Goal: Information Seeking & Learning: Learn about a topic

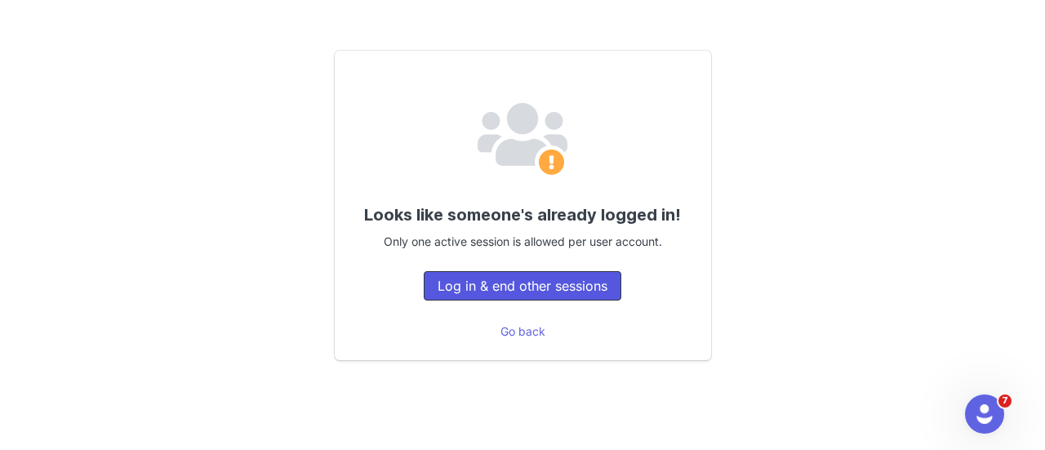
click at [506, 289] on button "Log in & end other sessions" at bounding box center [523, 285] width 198 height 29
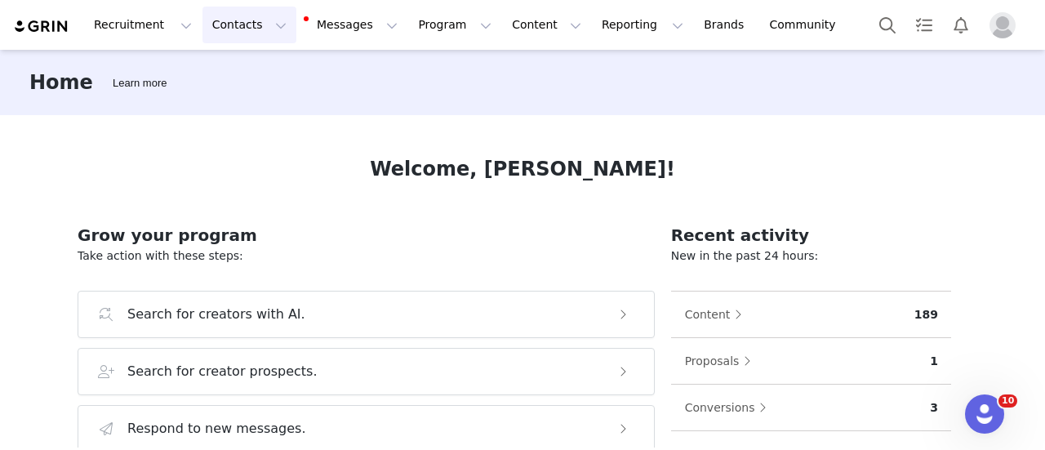
click at [234, 30] on button "Contacts Contacts" at bounding box center [249, 25] width 94 height 37
click at [243, 80] on div "Creators" at bounding box center [250, 72] width 109 height 17
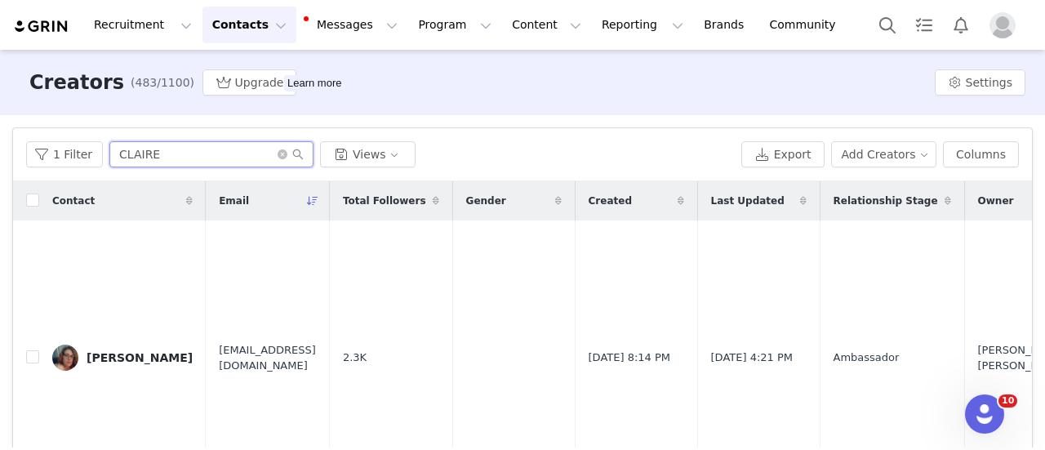
click at [233, 158] on input "CLAIRE" at bounding box center [211, 154] width 204 height 26
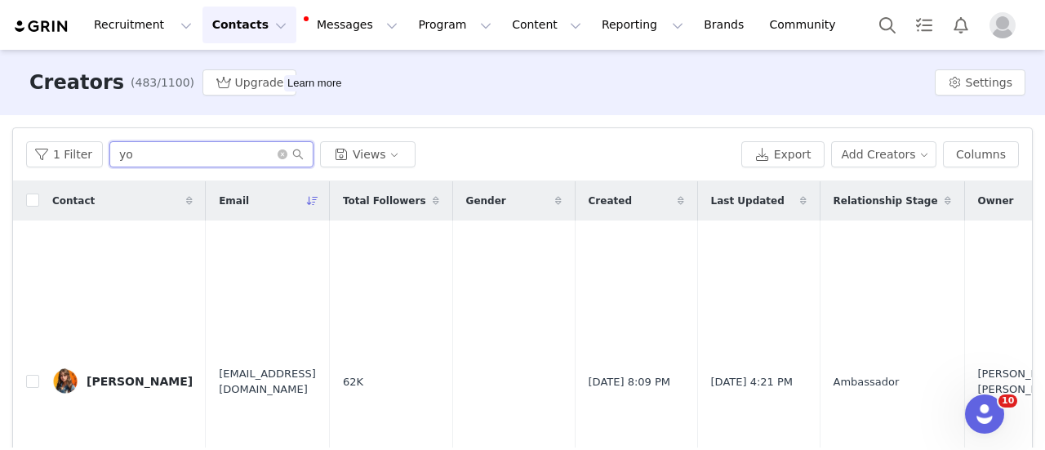
type input "y"
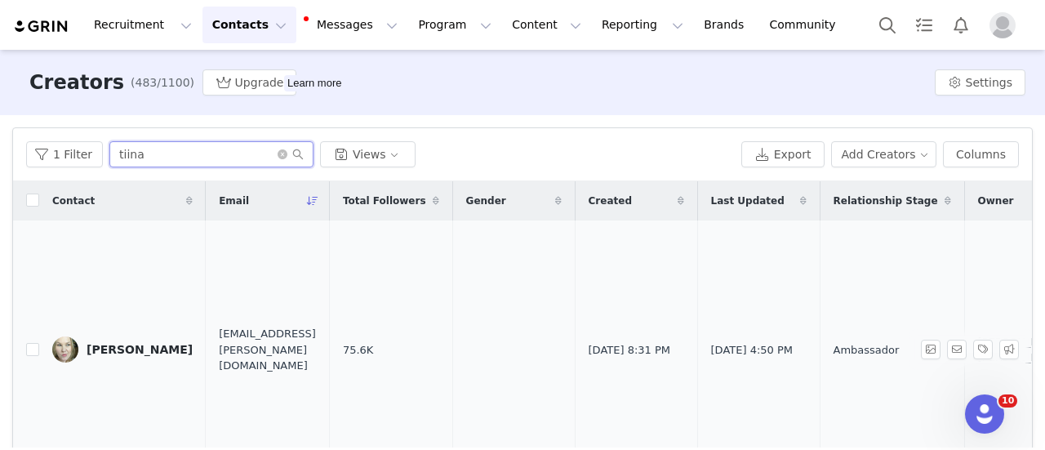
type input "tiina"
click at [135, 349] on div "Tiina Härkönen" at bounding box center [140, 349] width 106 height 13
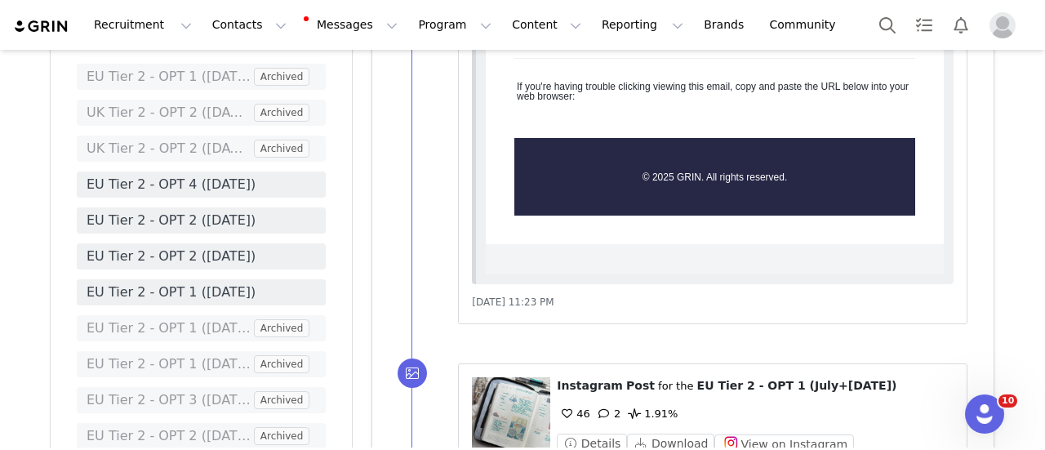
scroll to position [3834, 0]
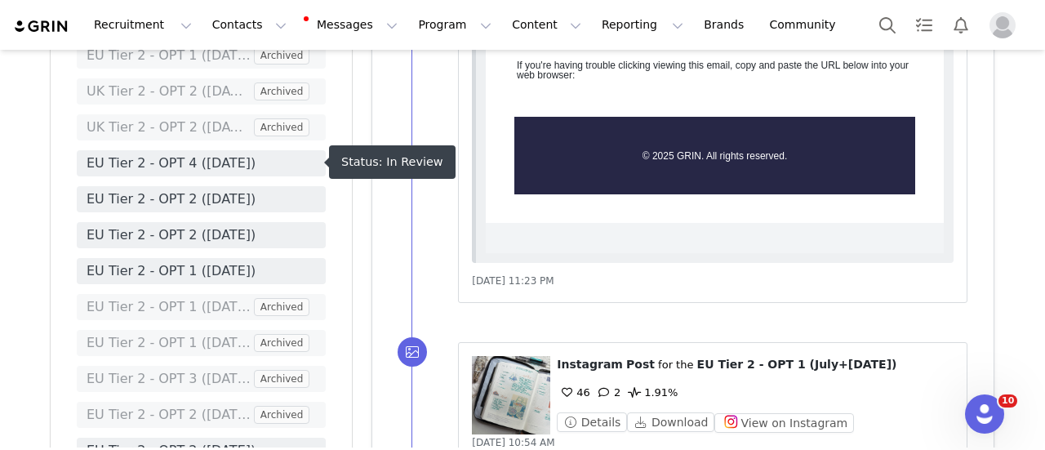
click at [242, 189] on span "EU Tier 2 - OPT 2 (Sept 2025)" at bounding box center [201, 199] width 229 height 20
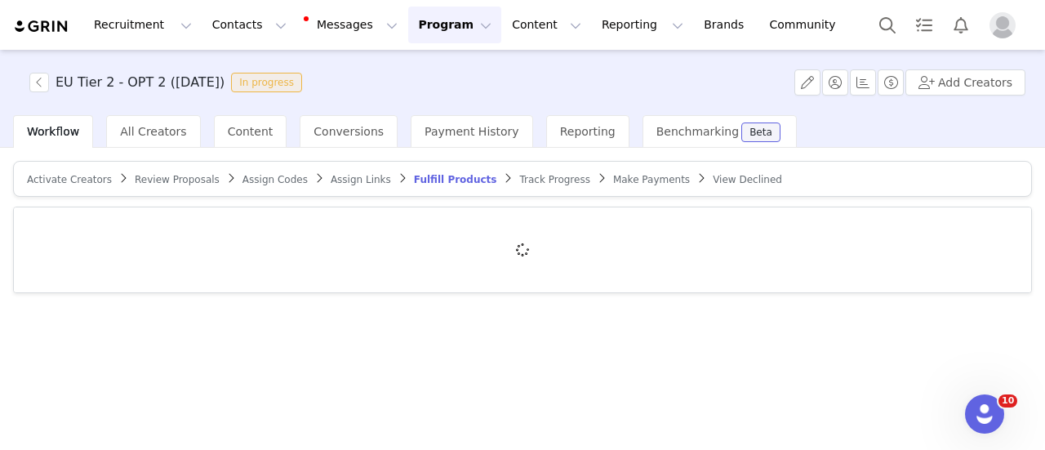
click at [166, 180] on span "Review Proposals" at bounding box center [177, 179] width 85 height 11
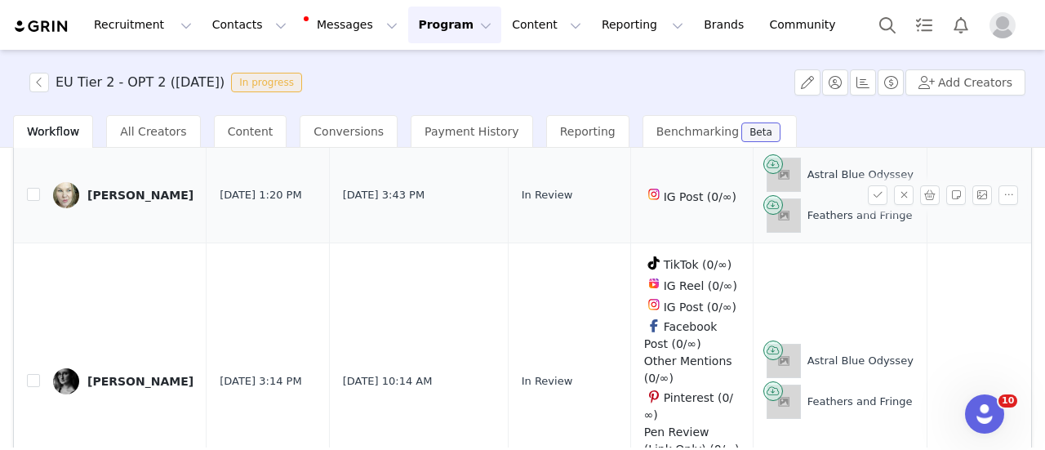
click at [144, 195] on div "Tiina Härkönen" at bounding box center [140, 195] width 106 height 13
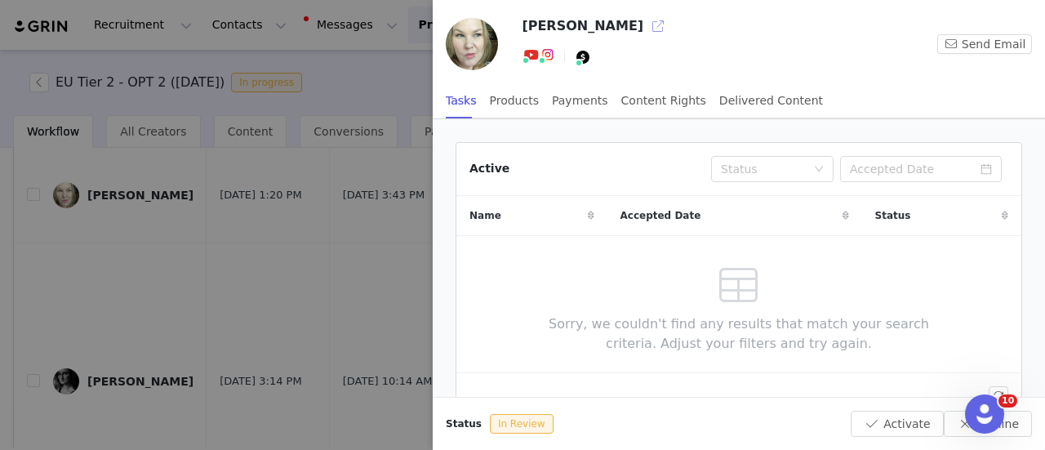
click at [645, 25] on button "button" at bounding box center [658, 26] width 26 height 26
click at [265, 173] on div at bounding box center [522, 225] width 1045 height 450
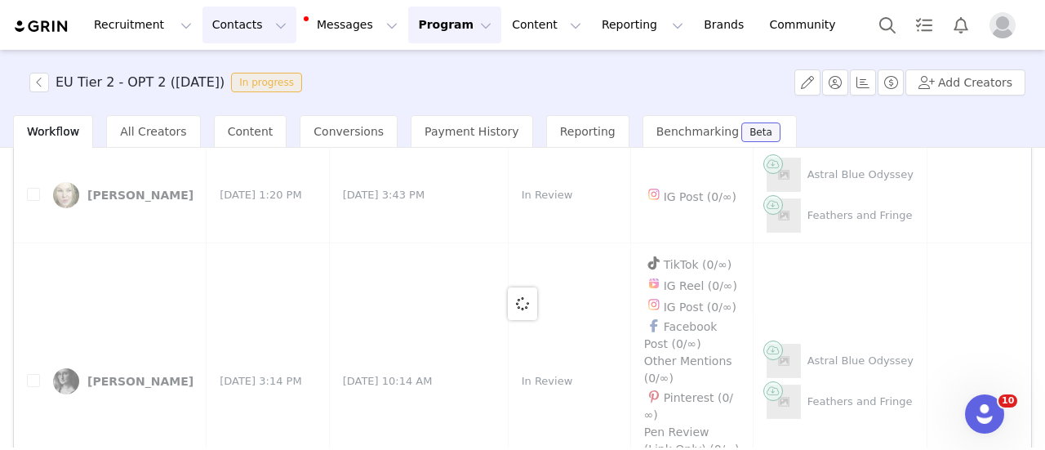
click at [230, 40] on button "Contacts Contacts" at bounding box center [249, 25] width 94 height 37
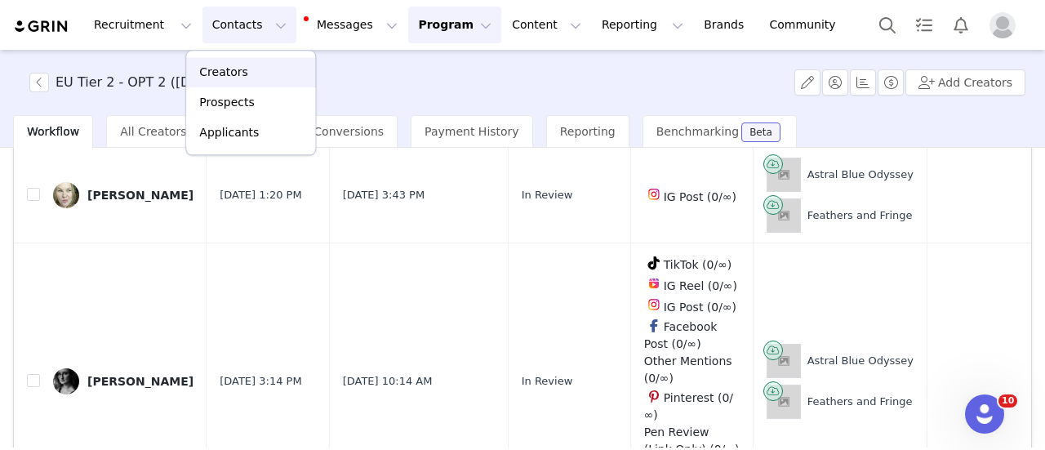
click at [233, 76] on p "Creators" at bounding box center [223, 72] width 49 height 17
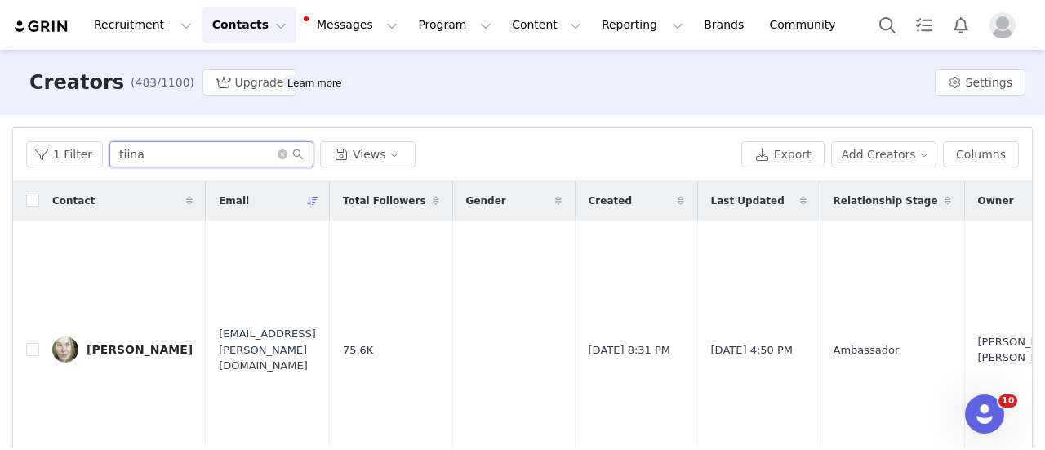
click at [235, 151] on input "tiina" at bounding box center [211, 154] width 204 height 26
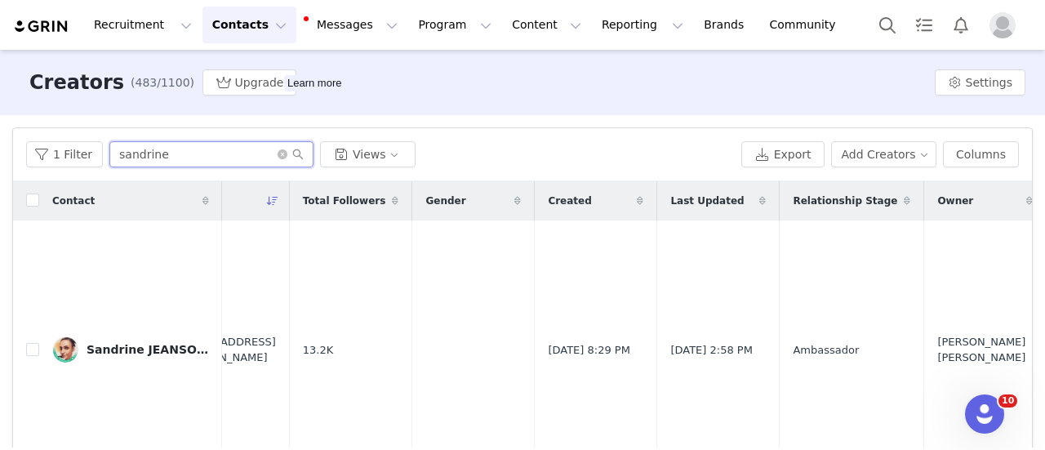
scroll to position [0, 2]
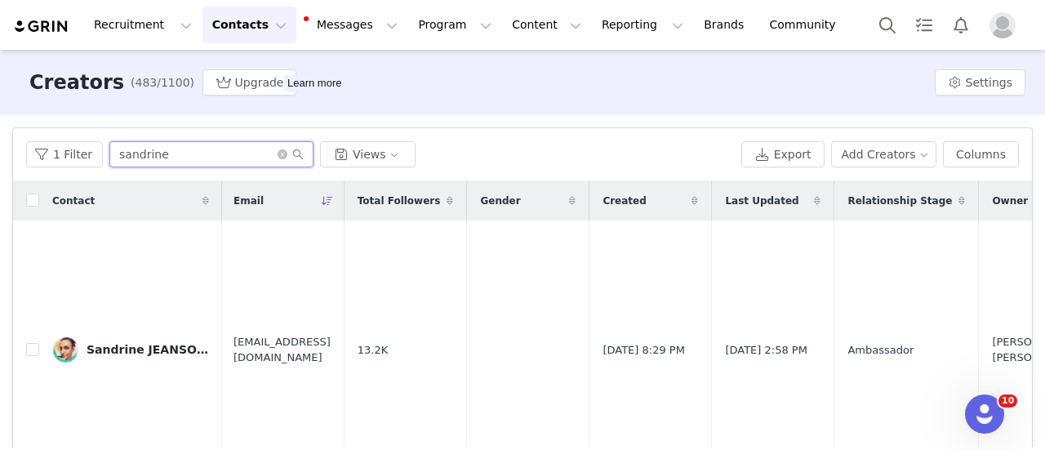
click at [162, 158] on input "sandrine" at bounding box center [211, 154] width 204 height 26
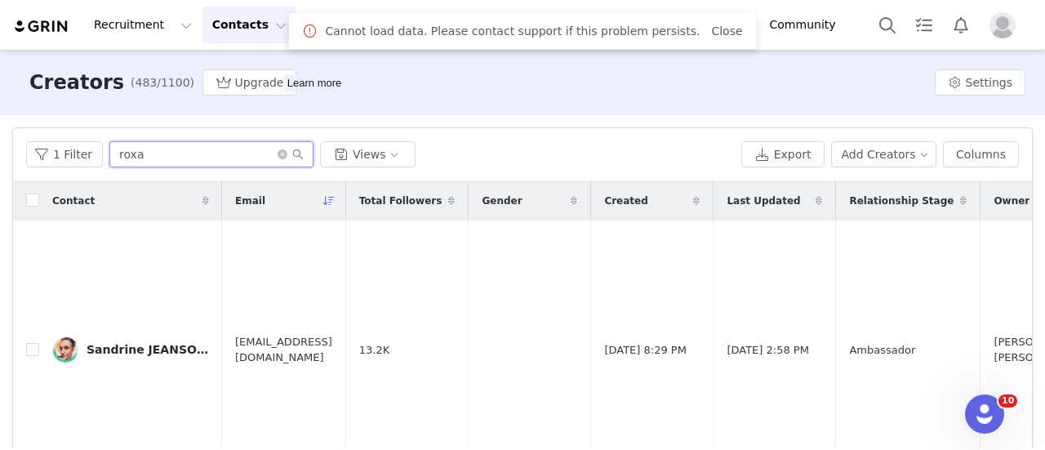
type input "rox"
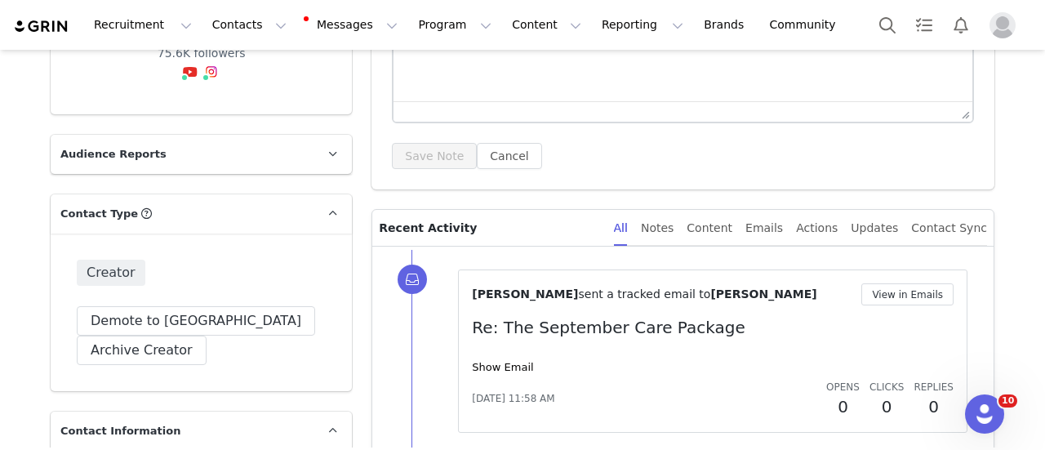
scroll to position [282, 0]
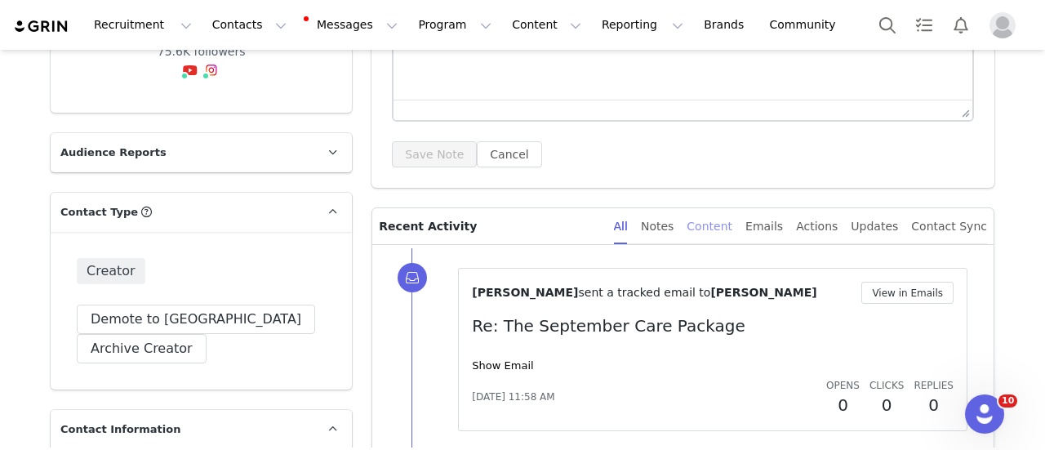
click at [719, 229] on div "Content" at bounding box center [709, 226] width 46 height 37
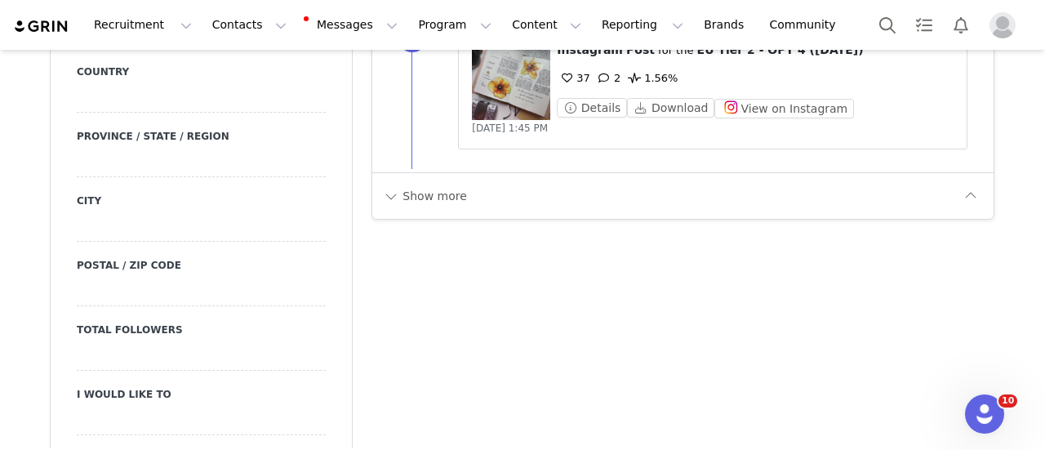
scroll to position [1980, 0]
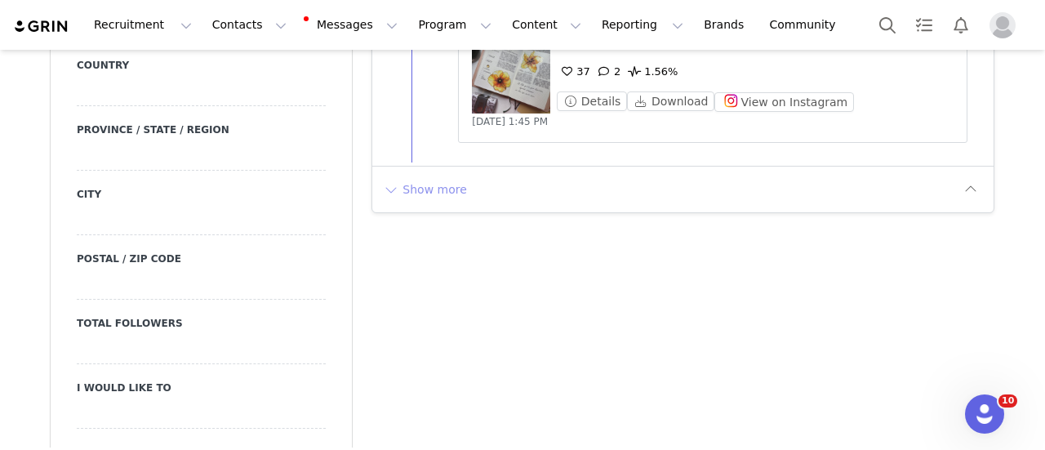
click at [415, 192] on button "Show more" at bounding box center [425, 189] width 86 height 26
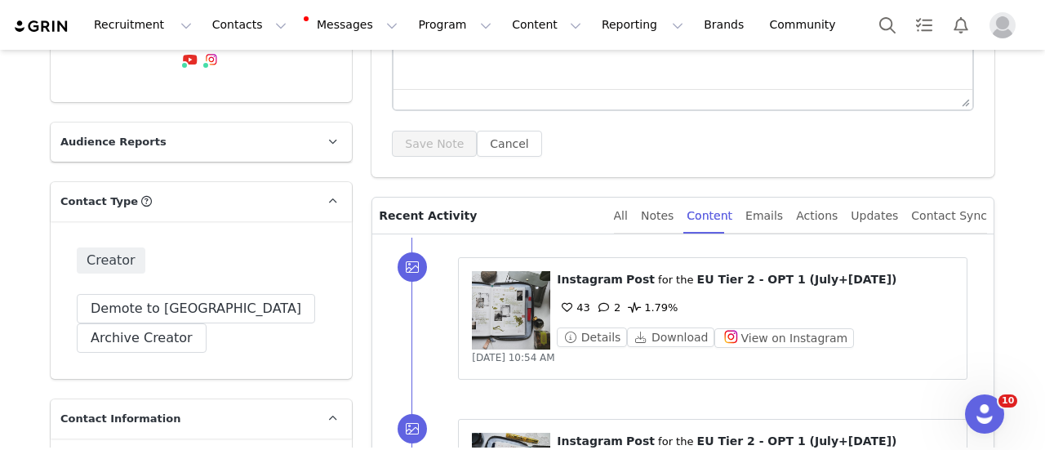
scroll to position [292, 0]
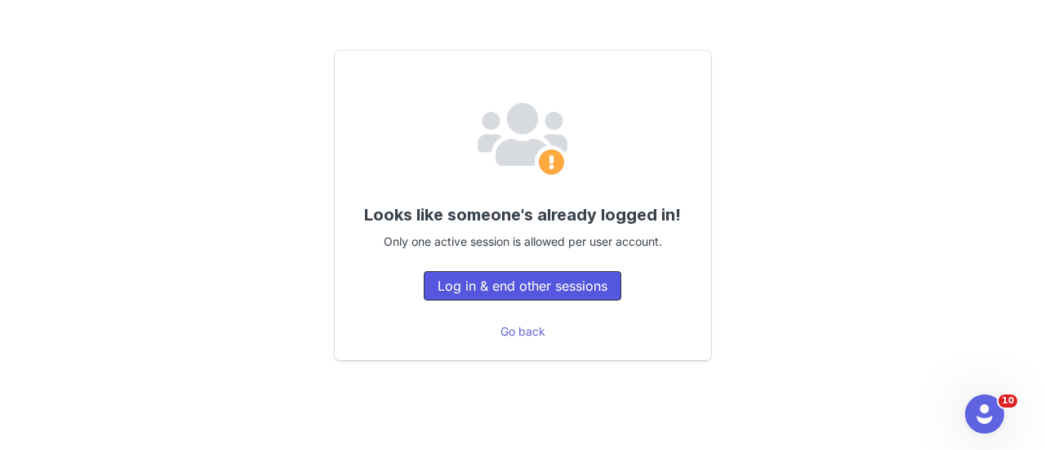
click at [490, 285] on button "Log in & end other sessions" at bounding box center [523, 285] width 198 height 29
click at [439, 278] on button "Log in & end other sessions" at bounding box center [523, 285] width 198 height 29
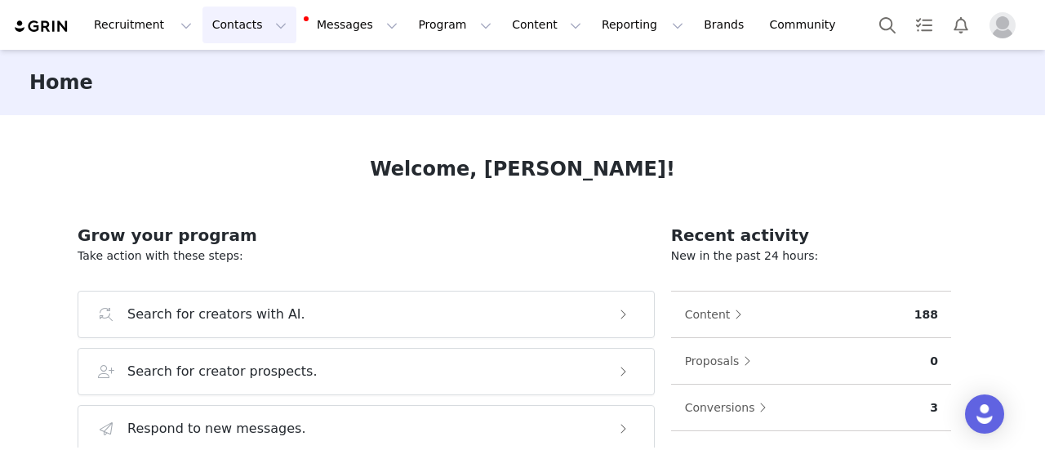
click at [224, 26] on button "Contacts Contacts" at bounding box center [249, 25] width 94 height 37
click at [242, 73] on div "Creators" at bounding box center [250, 72] width 109 height 17
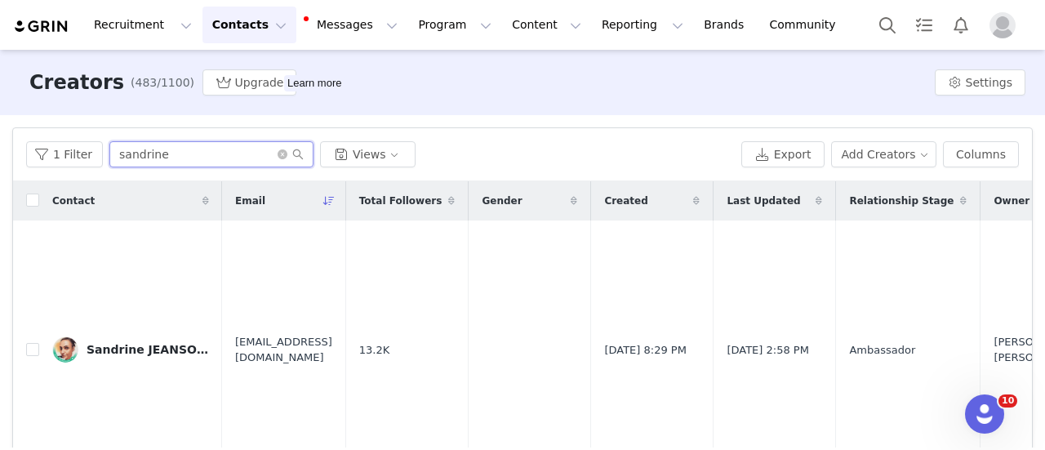
click at [227, 156] on input "sandrine" at bounding box center [211, 154] width 204 height 26
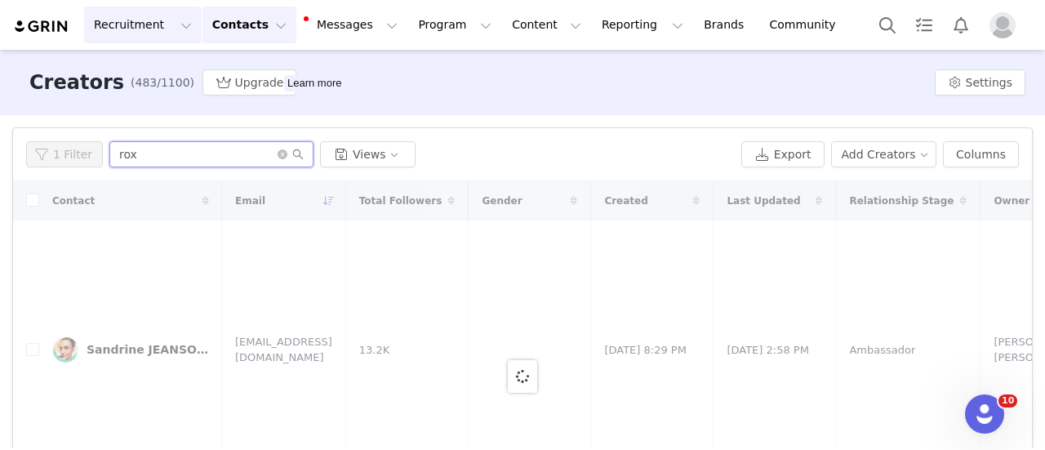
type input "rox"
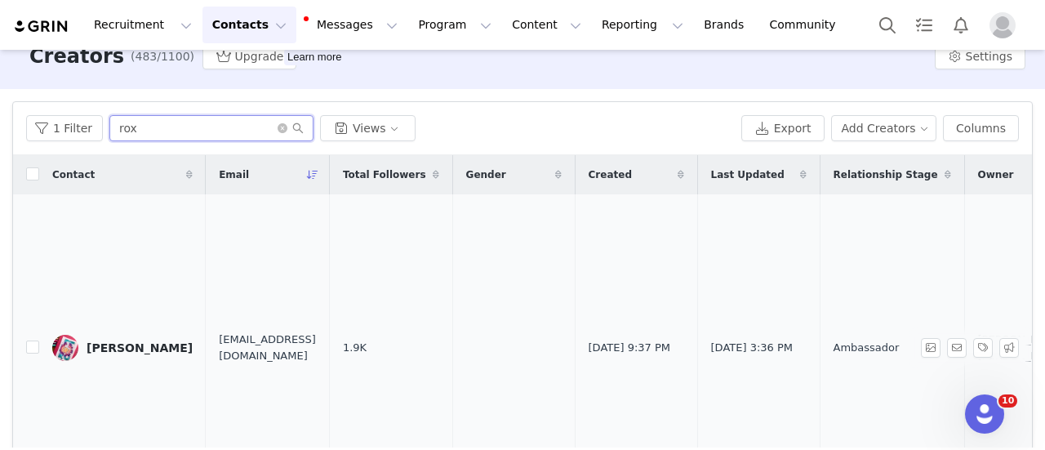
scroll to position [16, 0]
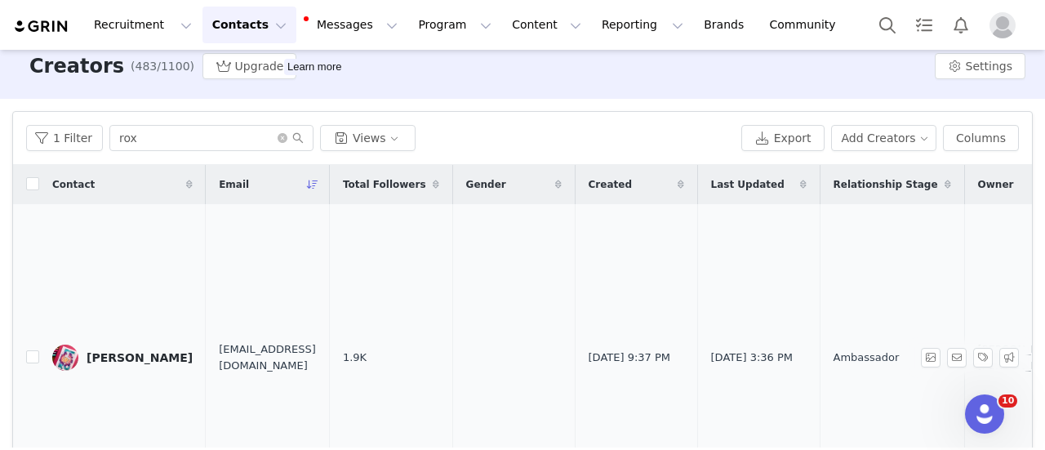
click at [116, 353] on div "[PERSON_NAME]" at bounding box center [140, 357] width 106 height 13
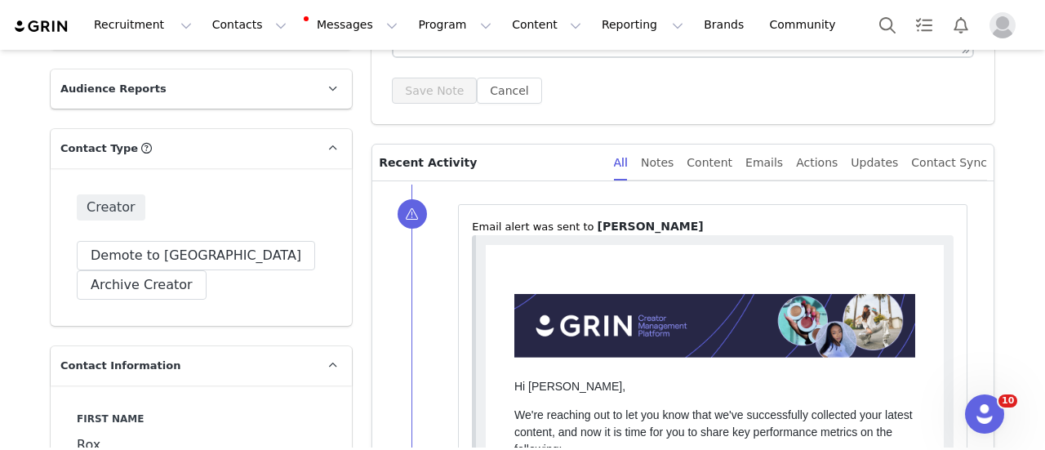
scroll to position [350, 0]
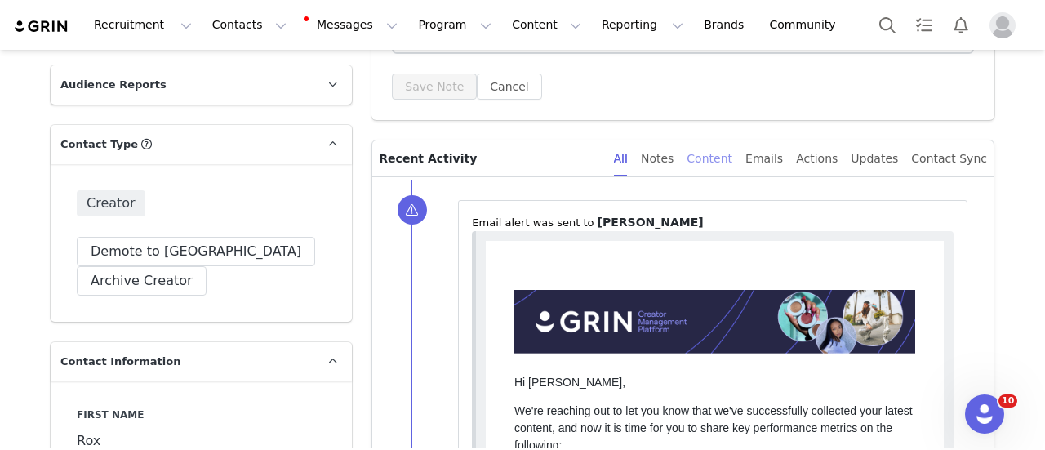
click at [732, 159] on div "Content" at bounding box center [709, 158] width 46 height 37
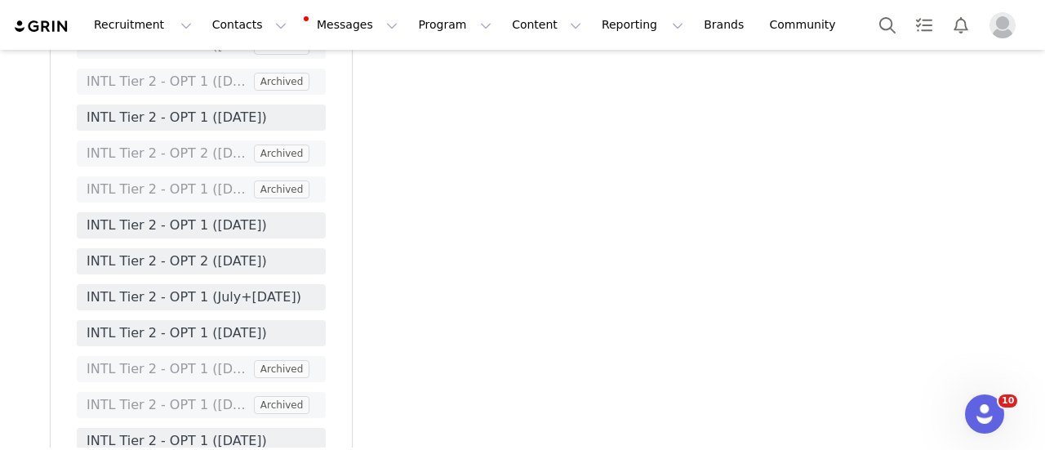
scroll to position [4108, 0]
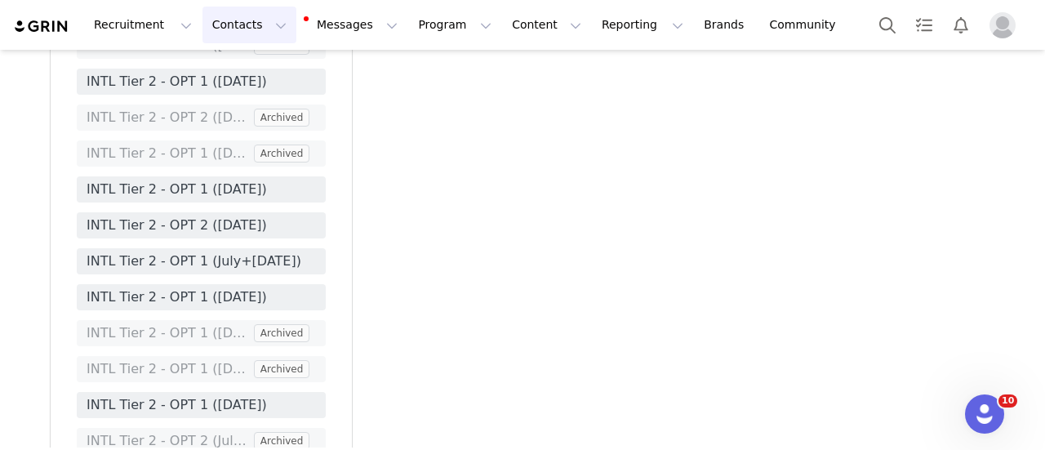
click at [226, 24] on button "Contacts Contacts" at bounding box center [249, 25] width 94 height 37
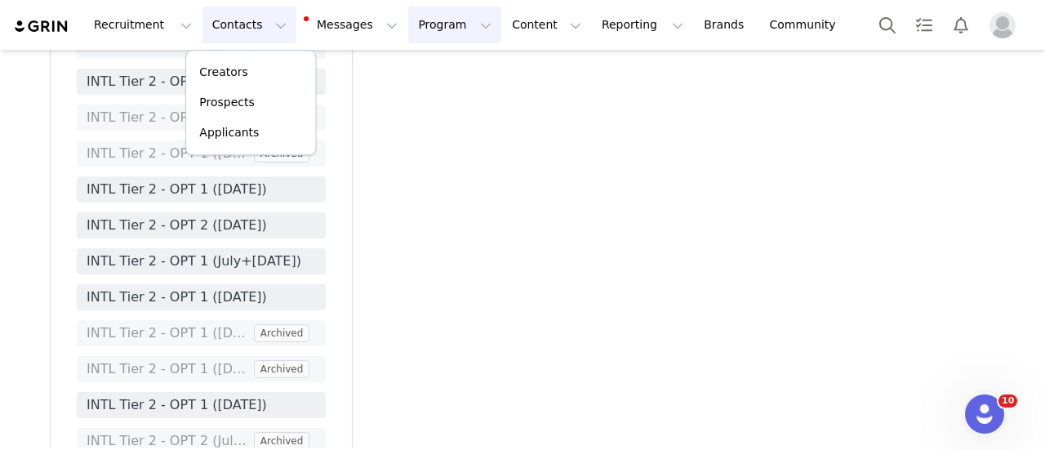
click at [408, 34] on button "Program Program" at bounding box center [454, 25] width 93 height 37
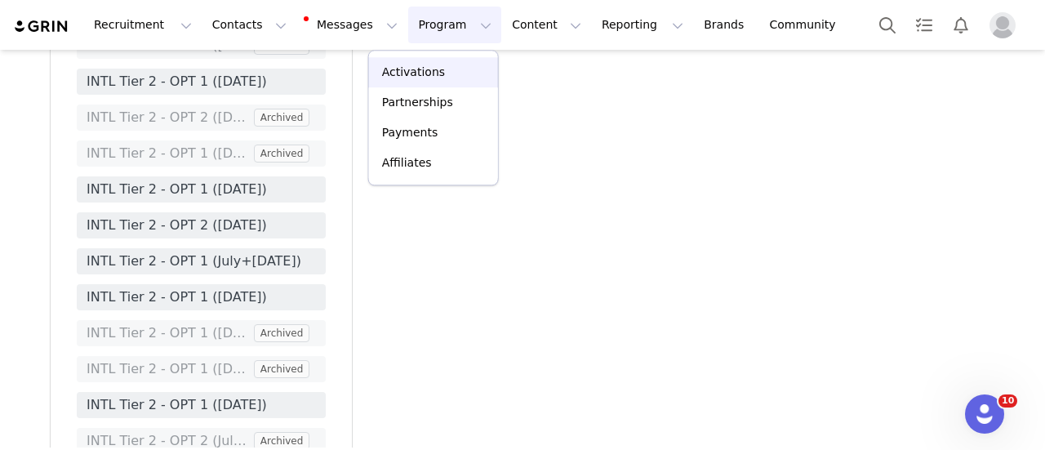
click at [402, 69] on p "Activations" at bounding box center [413, 72] width 63 height 17
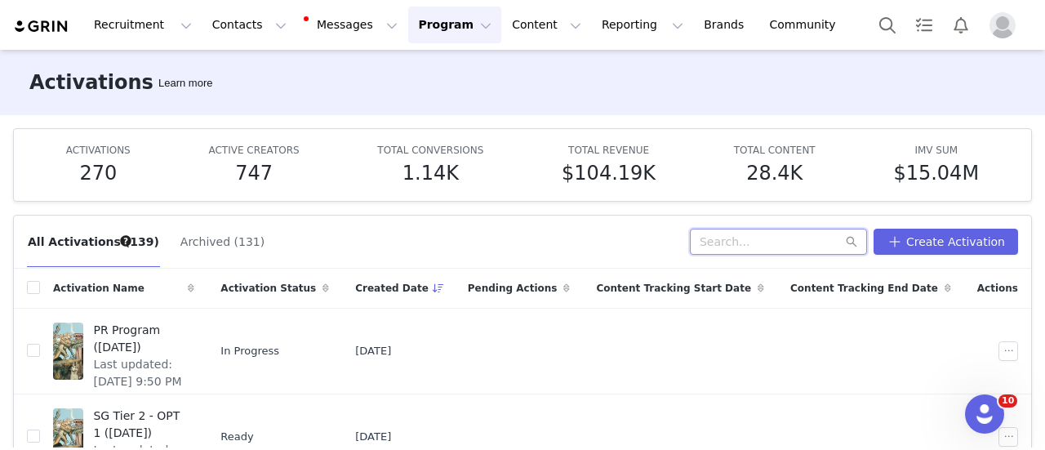
click at [748, 250] on input "text" at bounding box center [778, 242] width 177 height 26
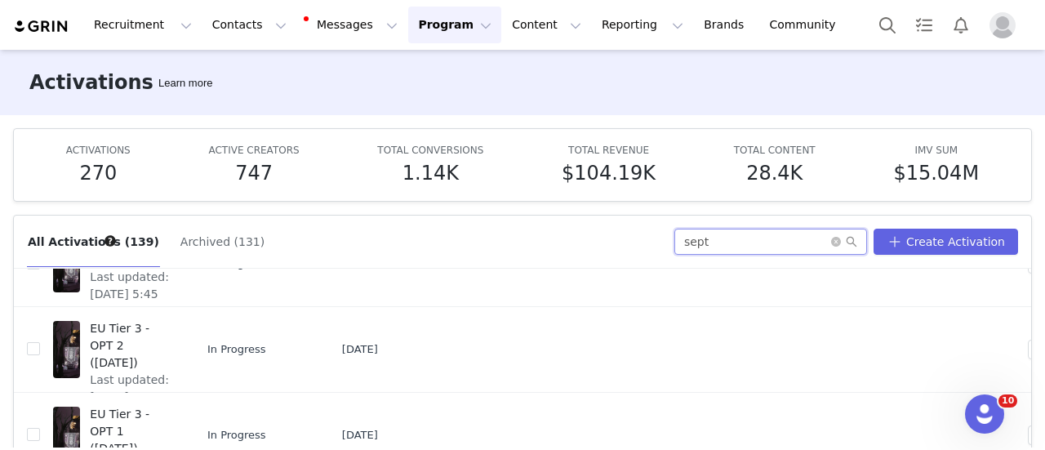
scroll to position [85, 0]
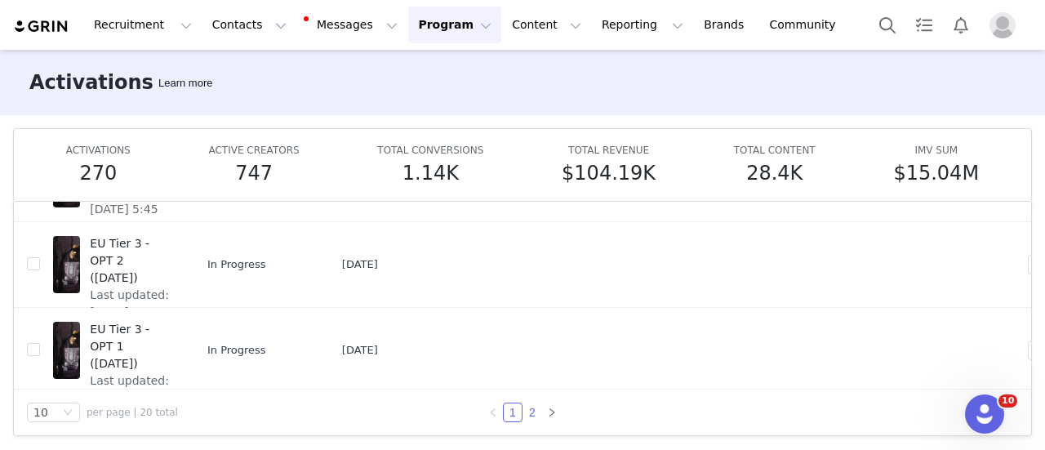
type input "sept"
click at [526, 415] on link "2" at bounding box center [532, 412] width 18 height 18
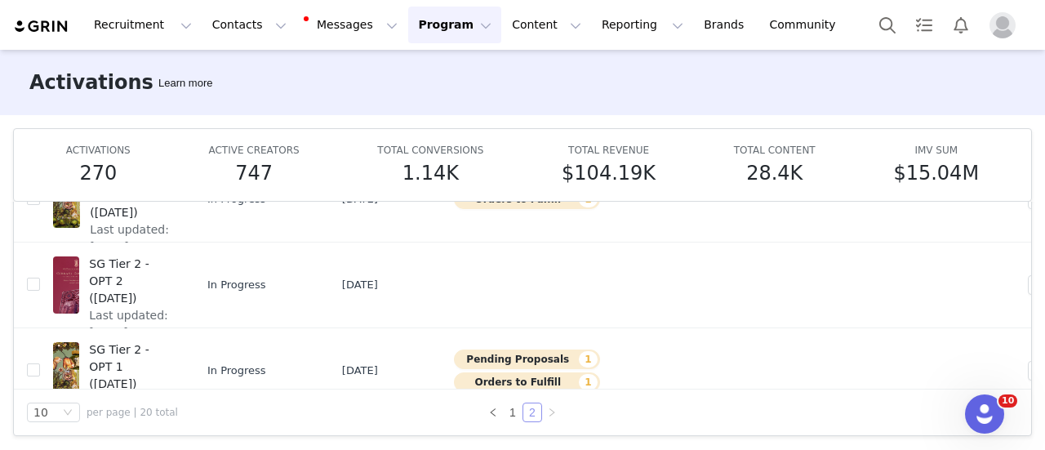
scroll to position [687, 0]
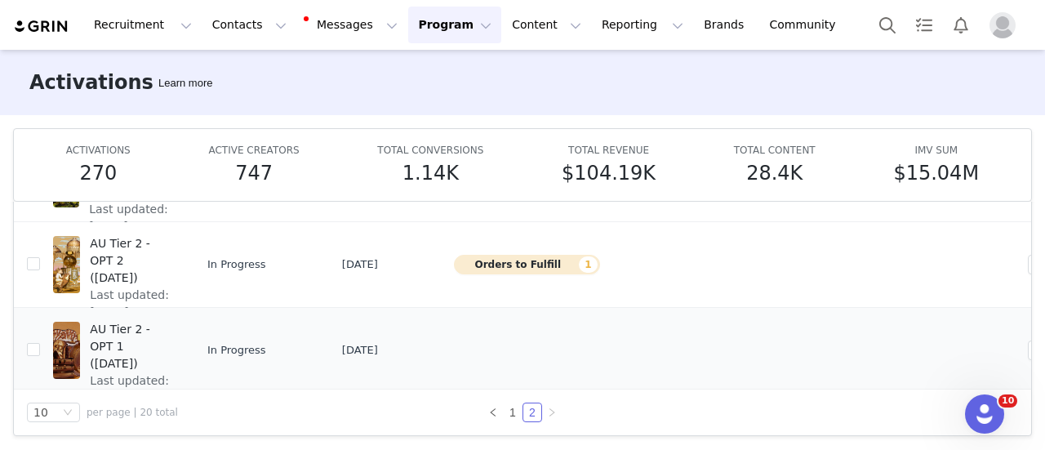
click at [169, 321] on span "AU Tier 2 - OPT 1 ([DATE])" at bounding box center [131, 346] width 82 height 51
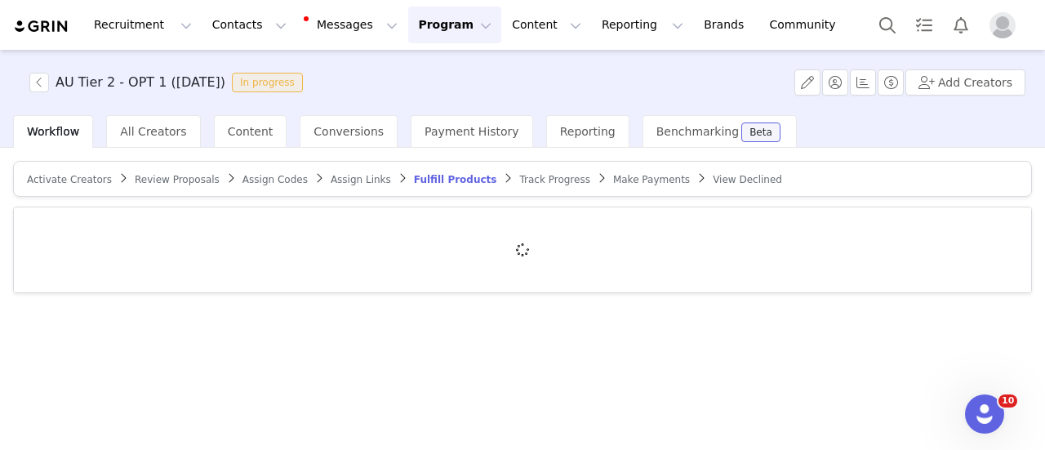
click at [519, 177] on span "Track Progress" at bounding box center [554, 179] width 70 height 11
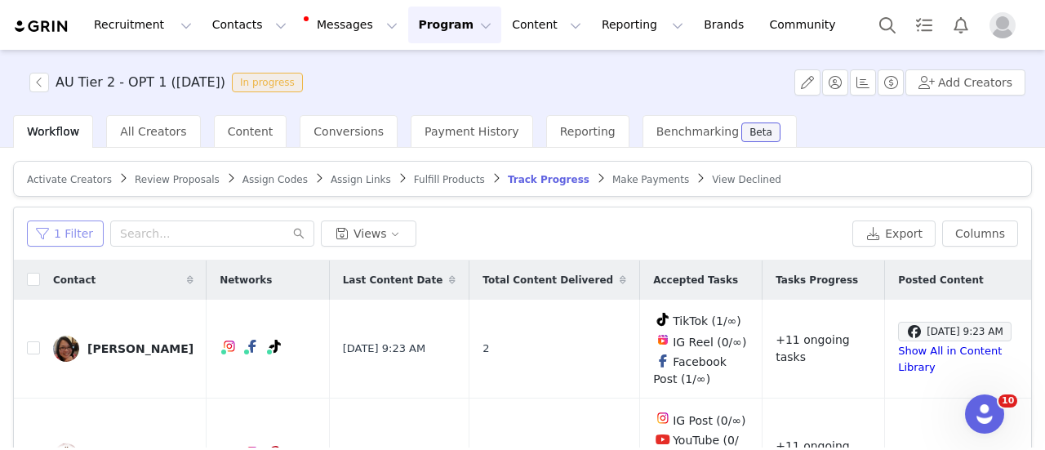
click at [69, 228] on button "1 Filter" at bounding box center [65, 233] width 77 height 26
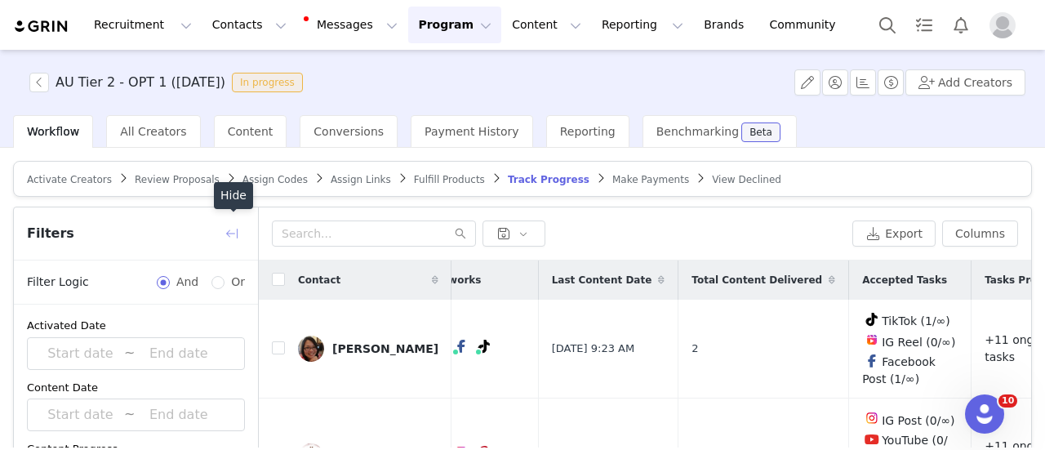
click at [235, 228] on button "button" at bounding box center [232, 233] width 26 height 26
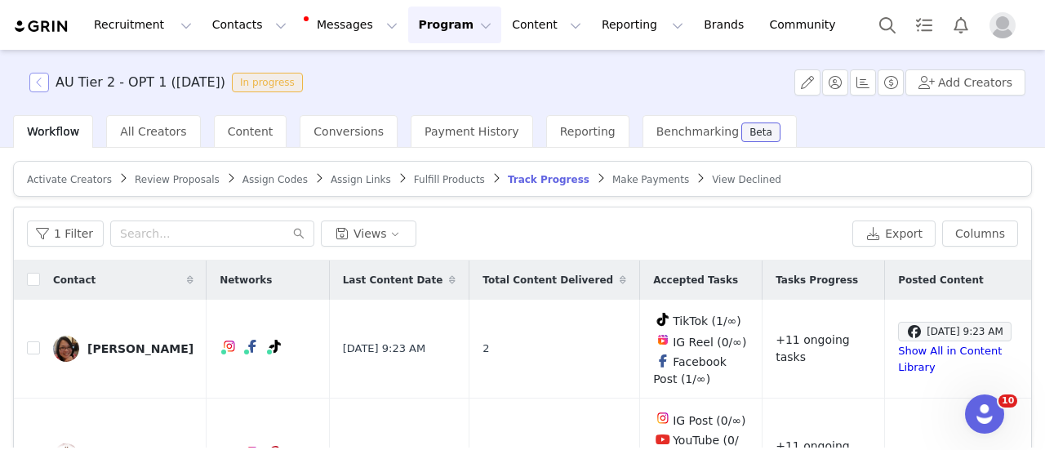
click at [44, 83] on button "button" at bounding box center [39, 83] width 20 height 20
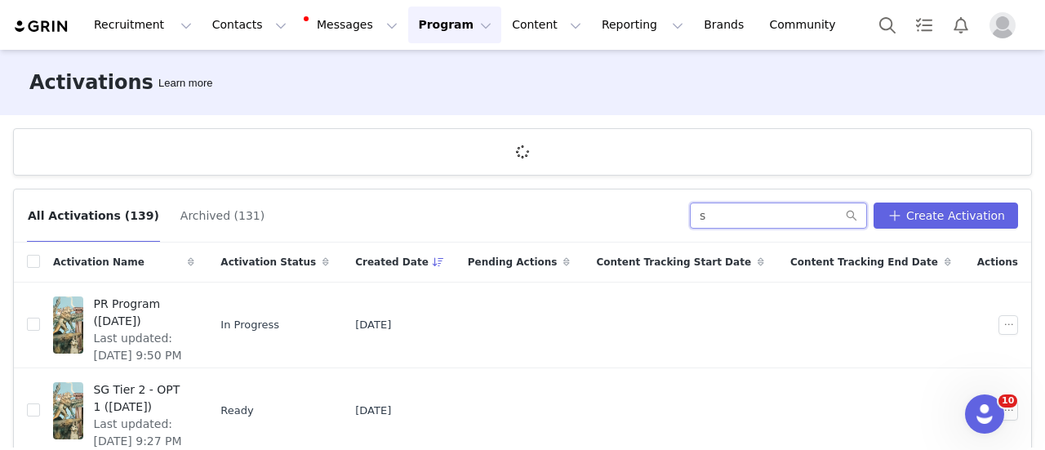
click at [748, 220] on input "s" at bounding box center [778, 215] width 177 height 26
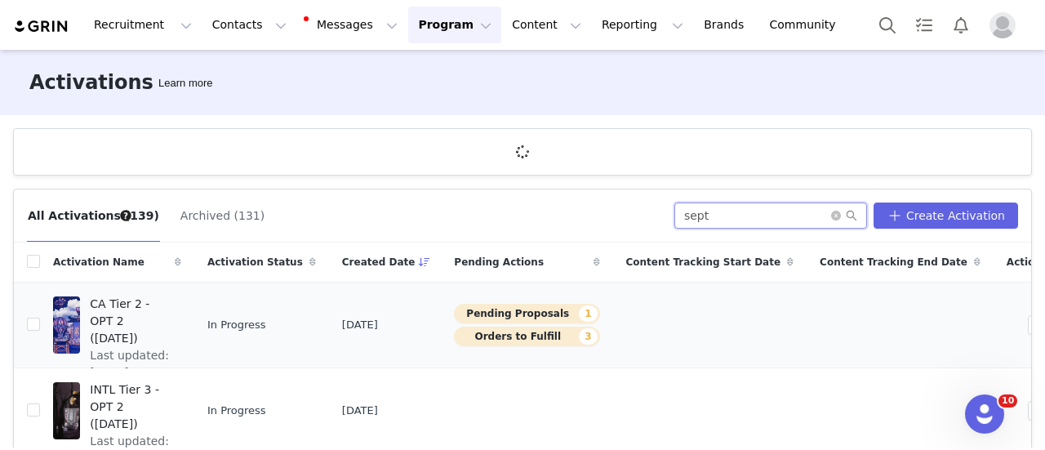
type input "sept"
click at [171, 304] on span "CA Tier 2 - OPT 2 ([DATE])" at bounding box center [131, 320] width 82 height 51
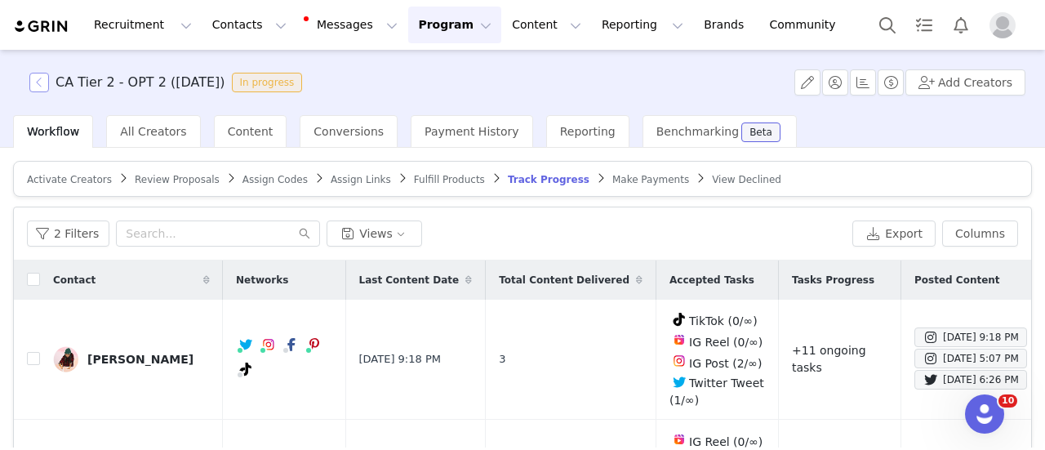
click at [38, 86] on button "button" at bounding box center [39, 83] width 20 height 20
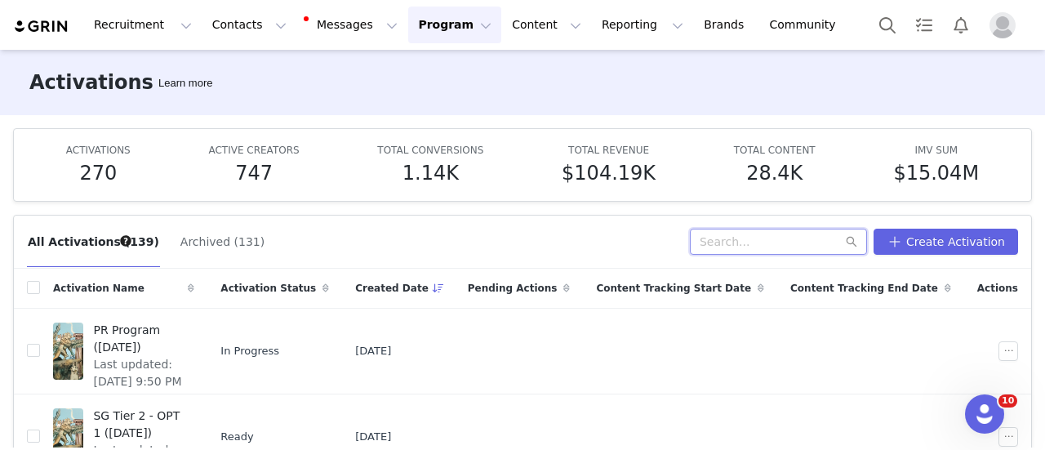
click at [804, 242] on input "text" at bounding box center [778, 242] width 177 height 26
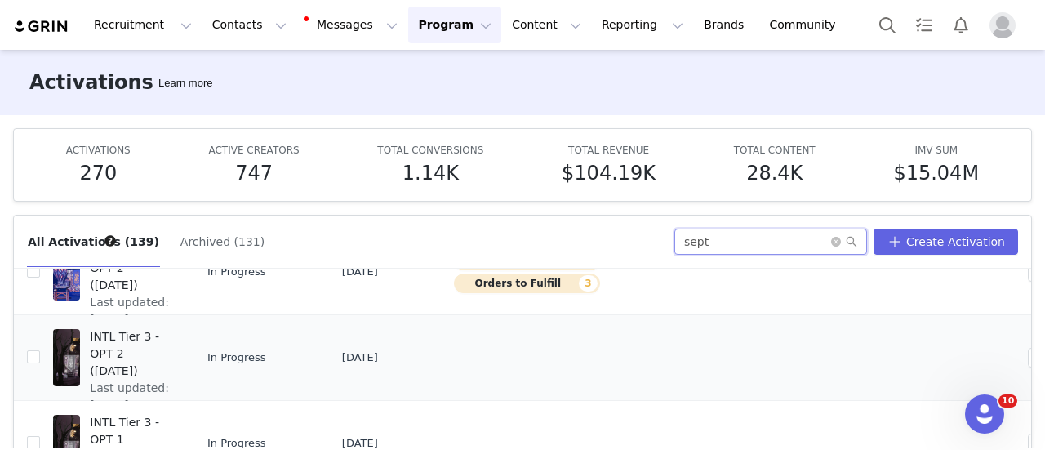
scroll to position [82, 0]
type input "sept"
click at [171, 331] on span "INTL Tier 3 - OPT 2 ([DATE])" at bounding box center [131, 351] width 82 height 51
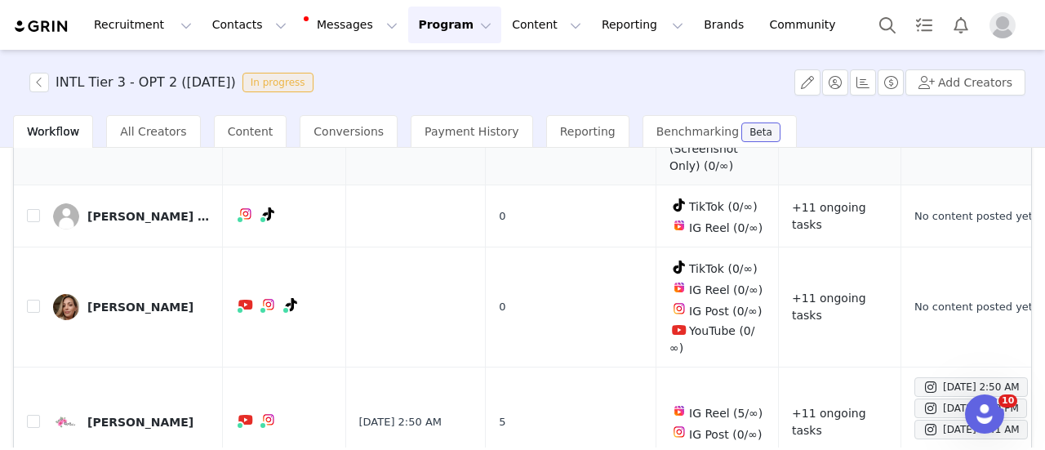
scroll to position [260, 0]
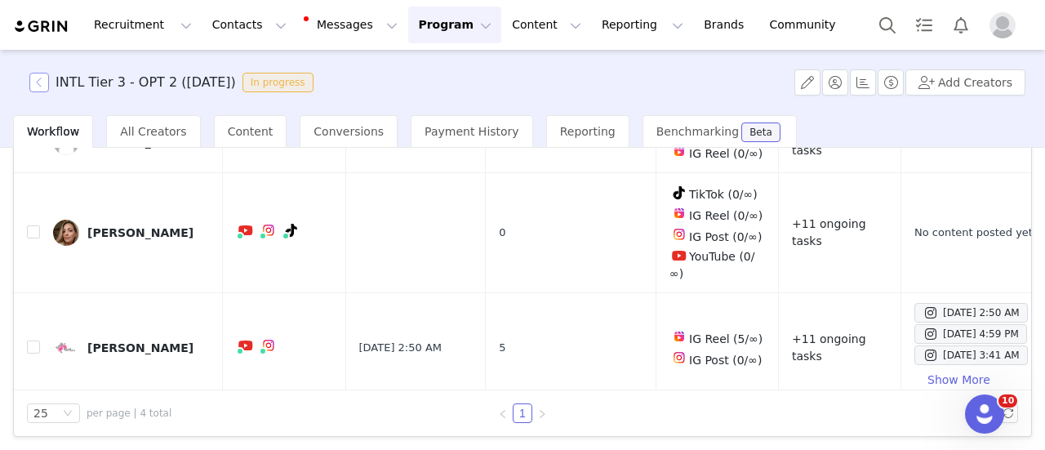
click at [32, 78] on button "button" at bounding box center [39, 83] width 20 height 20
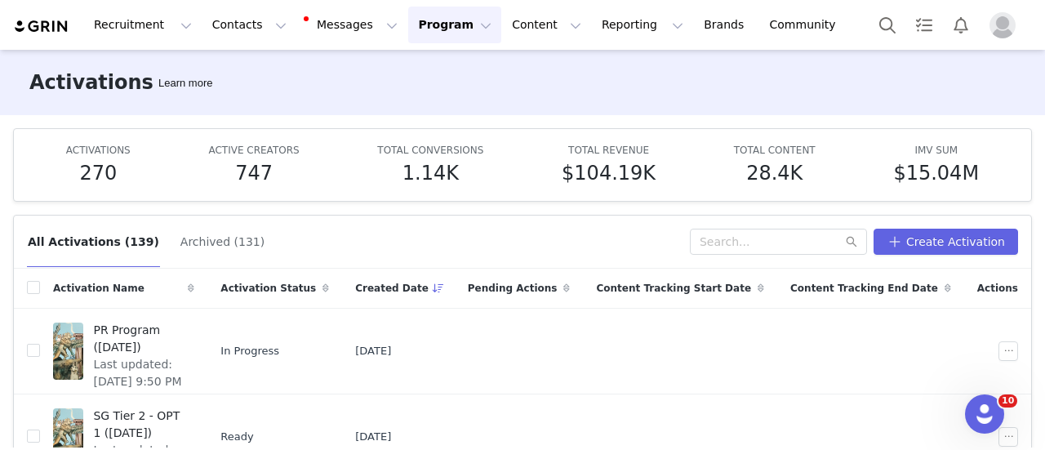
click at [711, 255] on div "All Activations (139) Archived (131) Create Activation" at bounding box center [522, 241] width 1017 height 53
click at [712, 246] on input "text" at bounding box center [778, 242] width 177 height 26
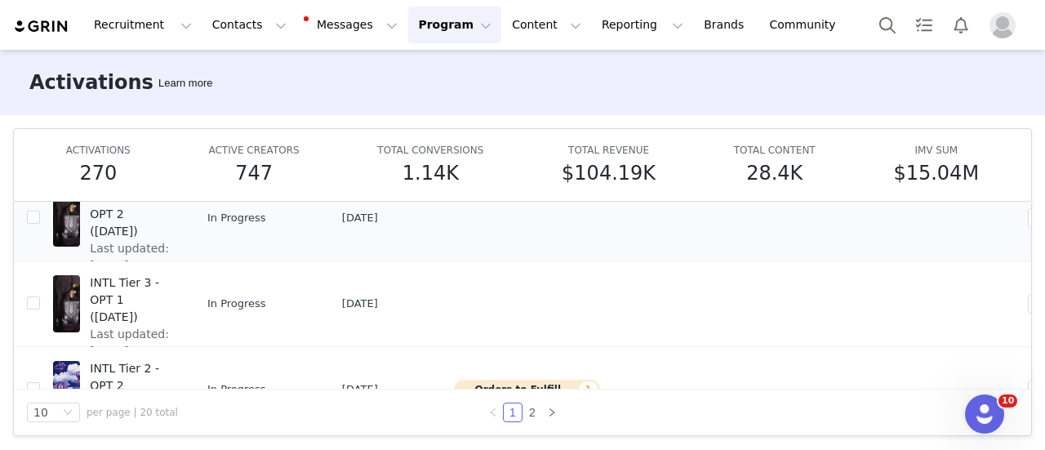
scroll to position [135, 0]
type input "sept"
click at [147, 282] on span "INTL Tier 3 - OPT 1 ([DATE])" at bounding box center [131, 298] width 82 height 51
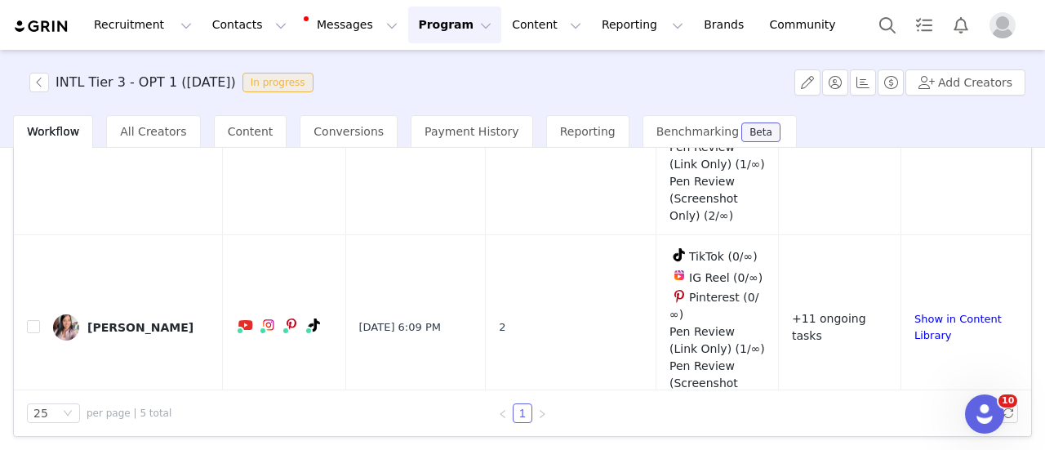
scroll to position [112, 0]
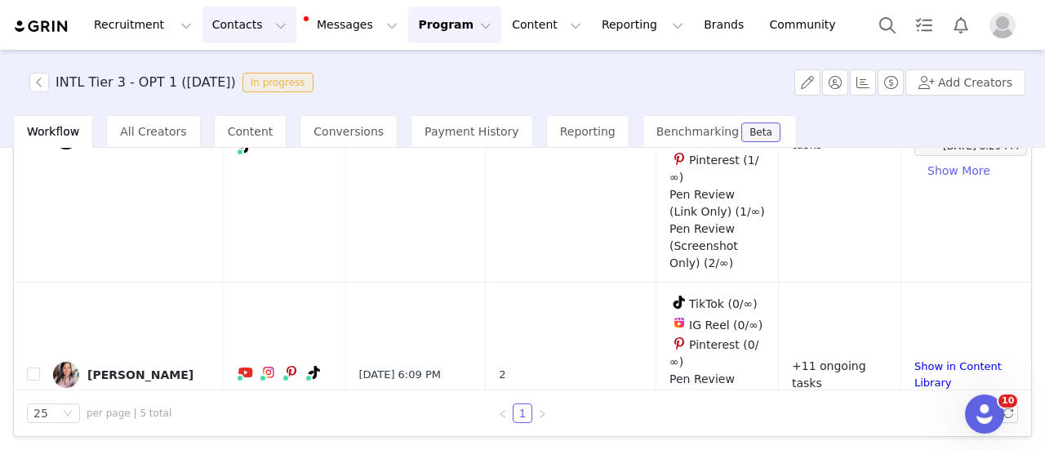
click at [214, 33] on button "Contacts Contacts" at bounding box center [249, 25] width 94 height 37
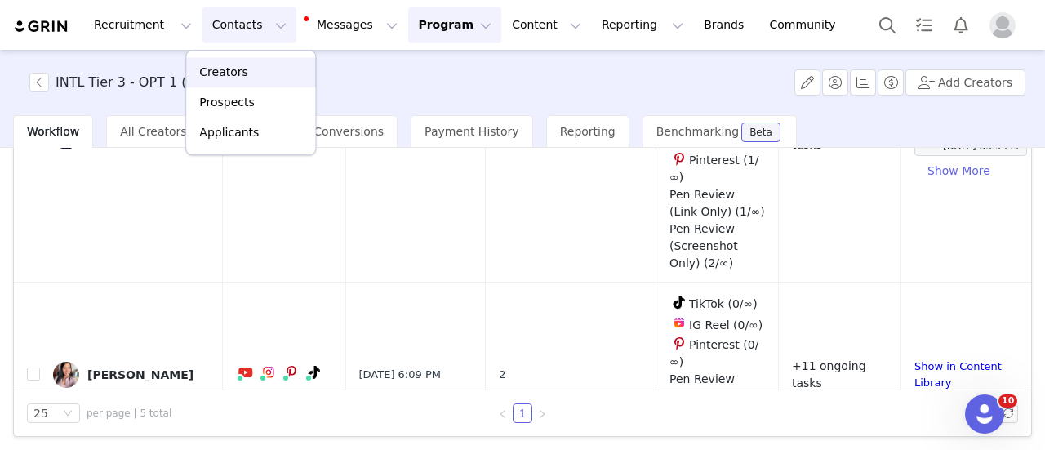
click at [221, 73] on p "Creators" at bounding box center [223, 72] width 49 height 17
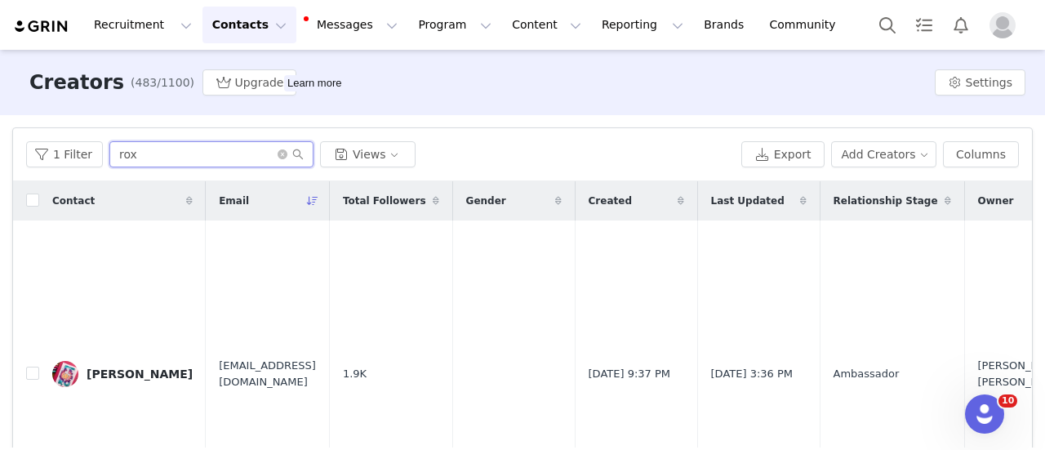
click at [242, 146] on input "rox" at bounding box center [211, 154] width 204 height 26
paste input "[EMAIL_ADDRESS][DOMAIN_NAME]"
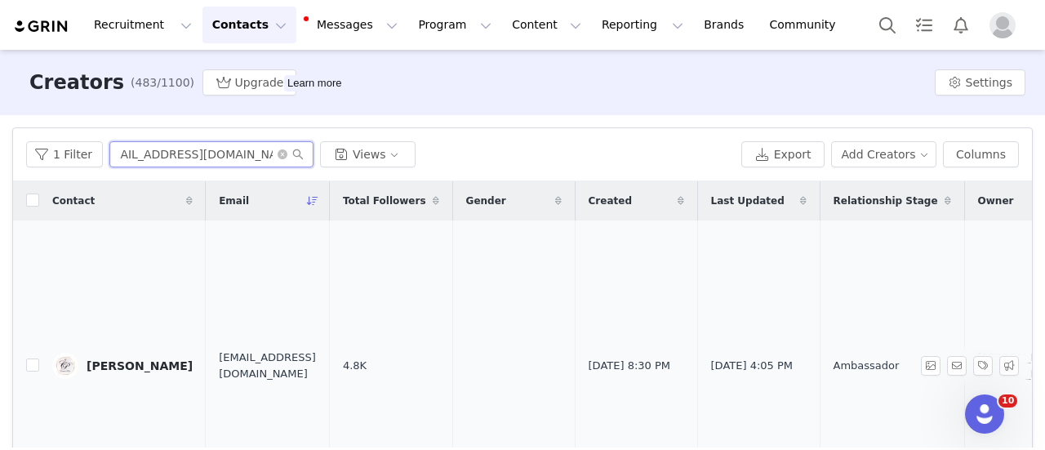
type input "[EMAIL_ADDRESS][DOMAIN_NAME]"
click at [127, 366] on div "[PERSON_NAME]" at bounding box center [140, 365] width 106 height 13
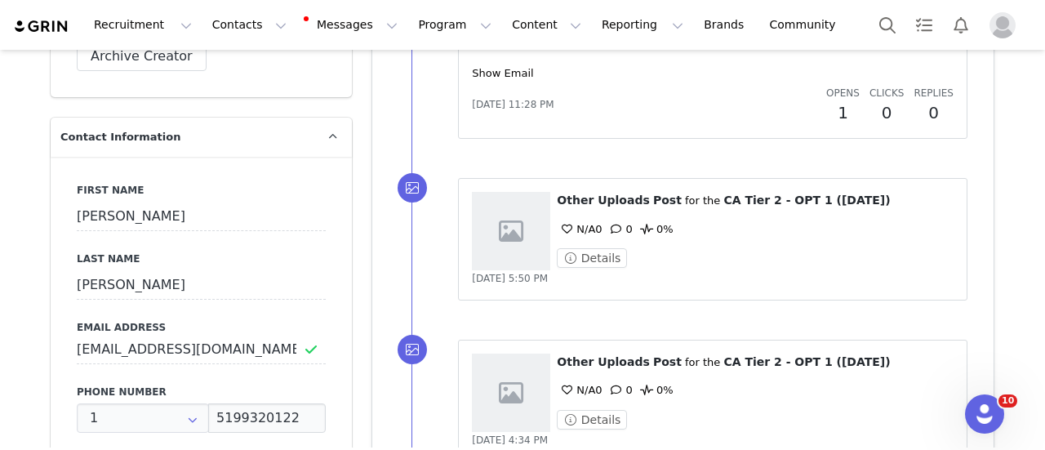
scroll to position [571, 0]
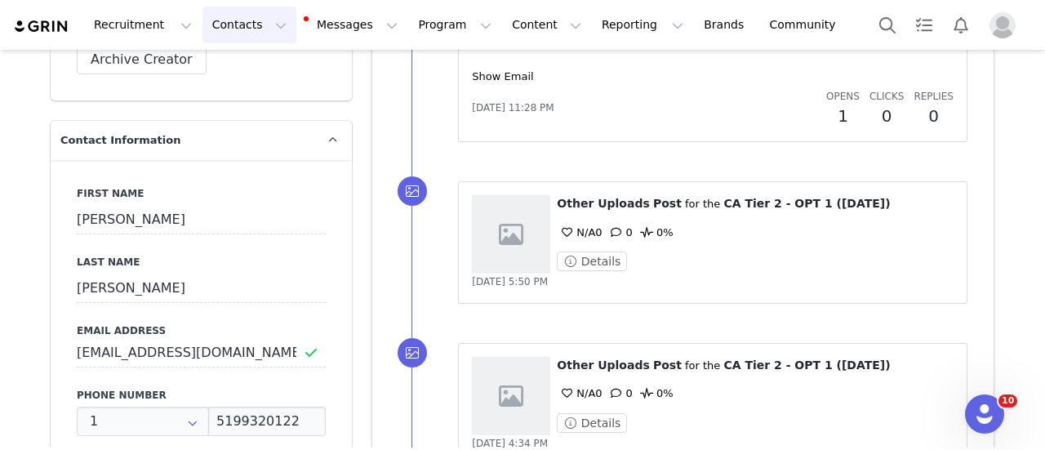
click at [252, 19] on button "Contacts Contacts" at bounding box center [249, 25] width 94 height 37
click at [238, 70] on p "Creators" at bounding box center [223, 72] width 49 height 17
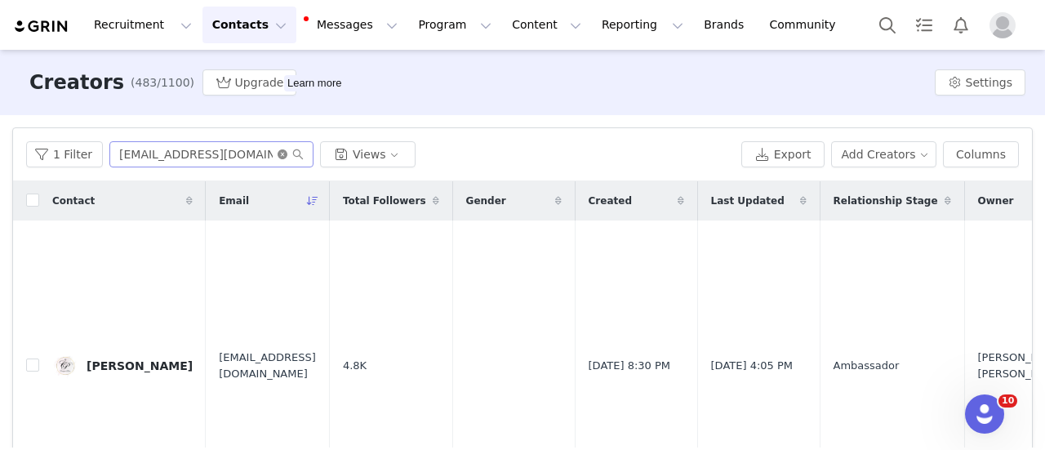
click at [280, 153] on icon "icon: close-circle" at bounding box center [282, 154] width 10 height 10
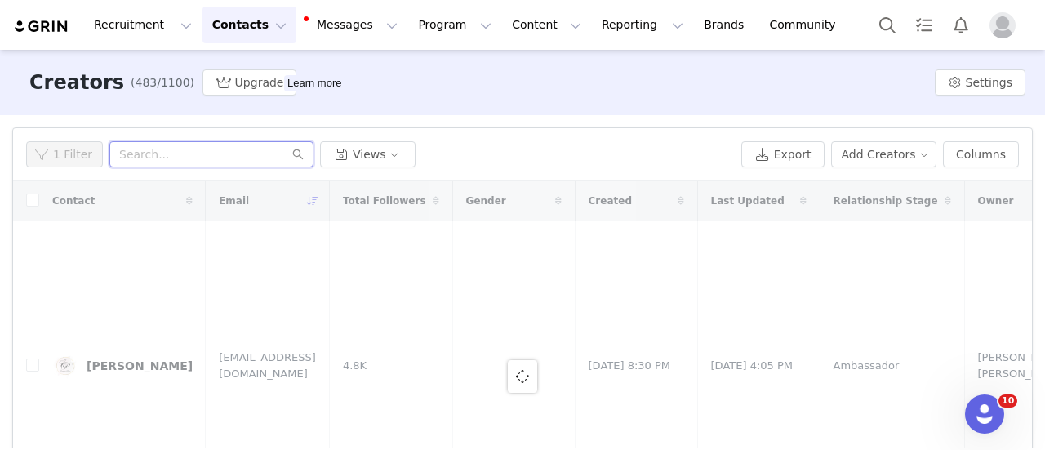
click at [202, 158] on input "text" at bounding box center [211, 154] width 204 height 26
paste input "[EMAIL_ADDRESS][DOMAIN_NAME]"
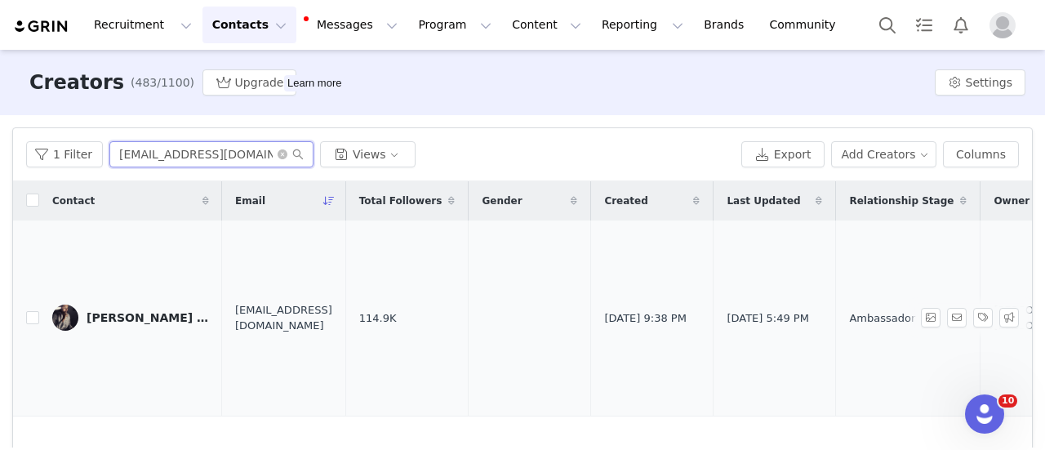
type input "[EMAIL_ADDRESS][DOMAIN_NAME]"
click at [154, 322] on div "[PERSON_NAME] sha [PERSON_NAME]" at bounding box center [148, 317] width 122 height 13
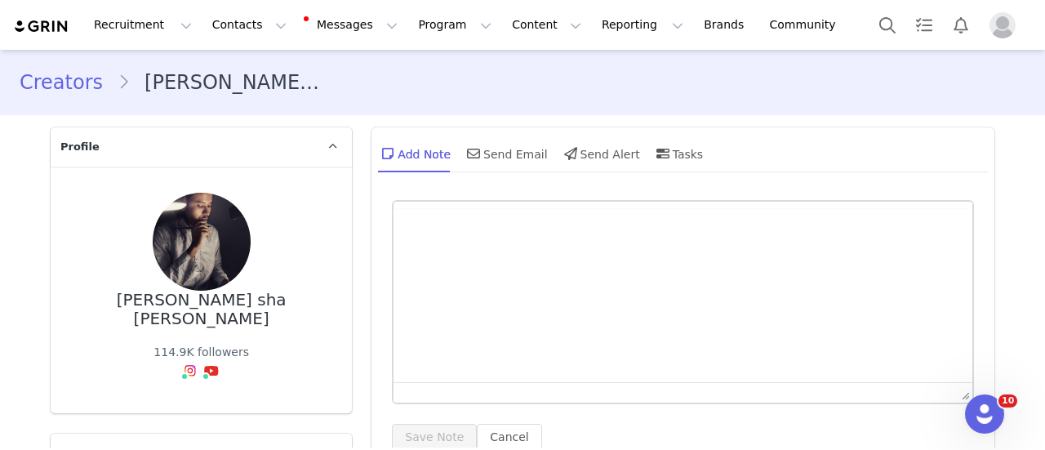
type input "+91 ([GEOGRAPHIC_DATA])"
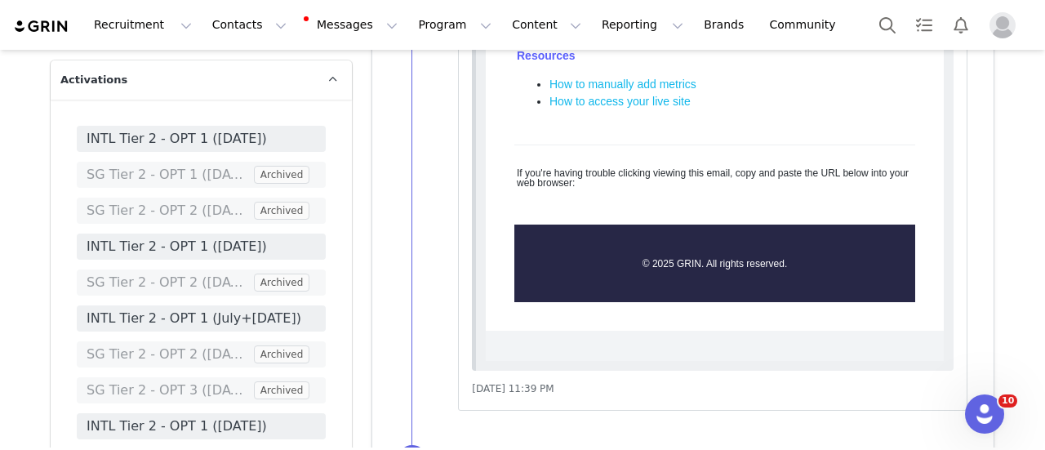
scroll to position [3812, 0]
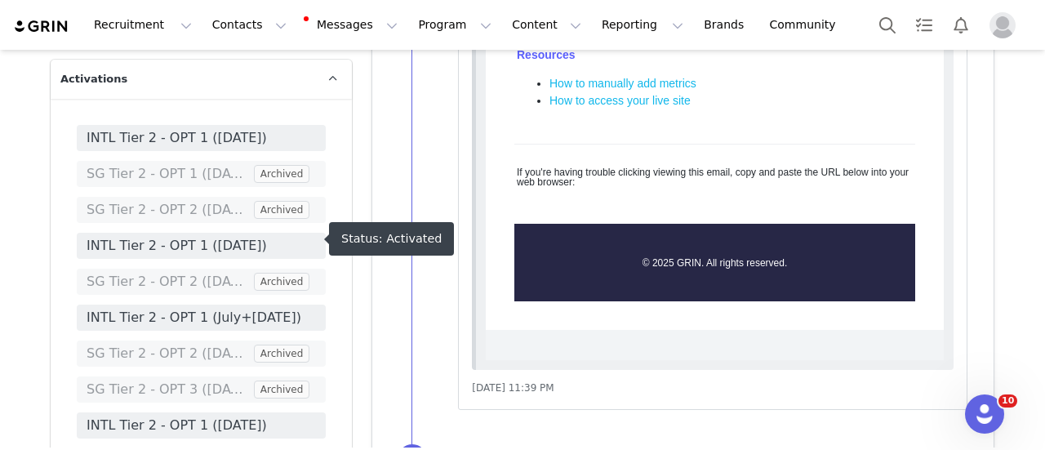
click at [211, 308] on span "INTL Tier 2 - OPT 1 (July+[DATE])" at bounding box center [201, 318] width 229 height 20
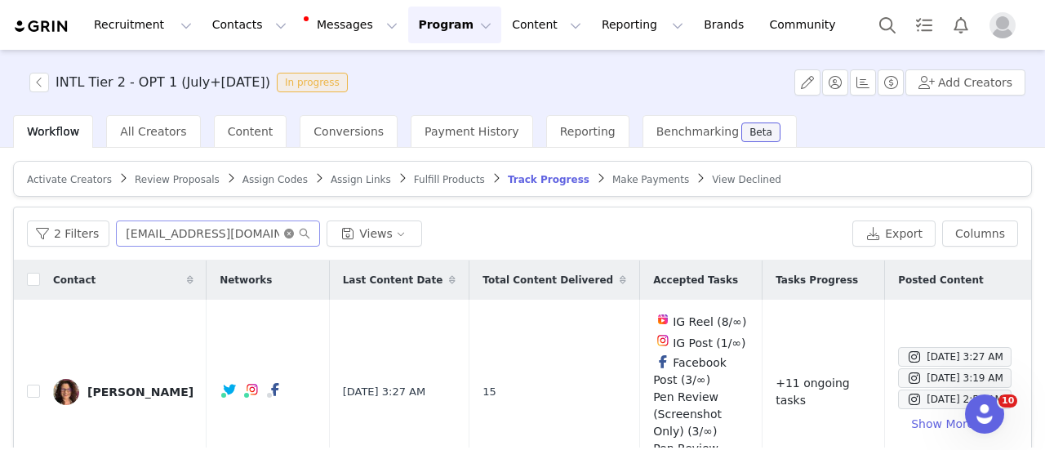
click at [286, 231] on icon "icon: close-circle" at bounding box center [289, 234] width 10 height 10
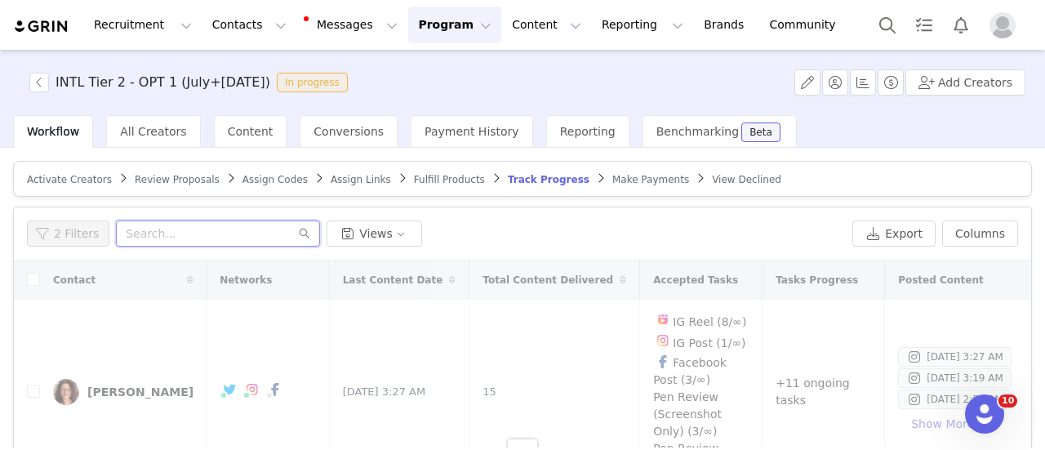
click at [189, 234] on input "text" at bounding box center [218, 233] width 204 height 26
paste input "[EMAIL_ADDRESS][DOMAIN_NAME]"
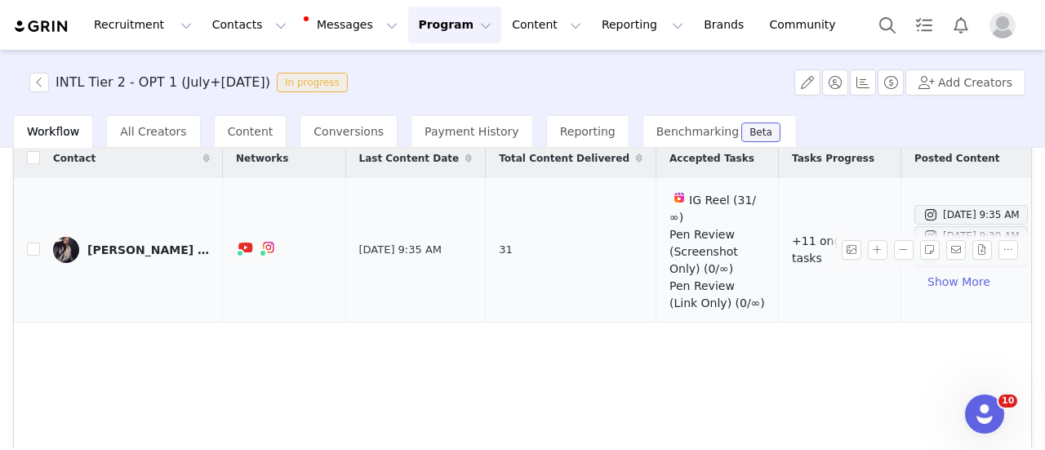
scroll to position [123, 0]
type input "[EMAIL_ADDRESS][DOMAIN_NAME]"
click at [926, 271] on button "Show More" at bounding box center [958, 280] width 89 height 26
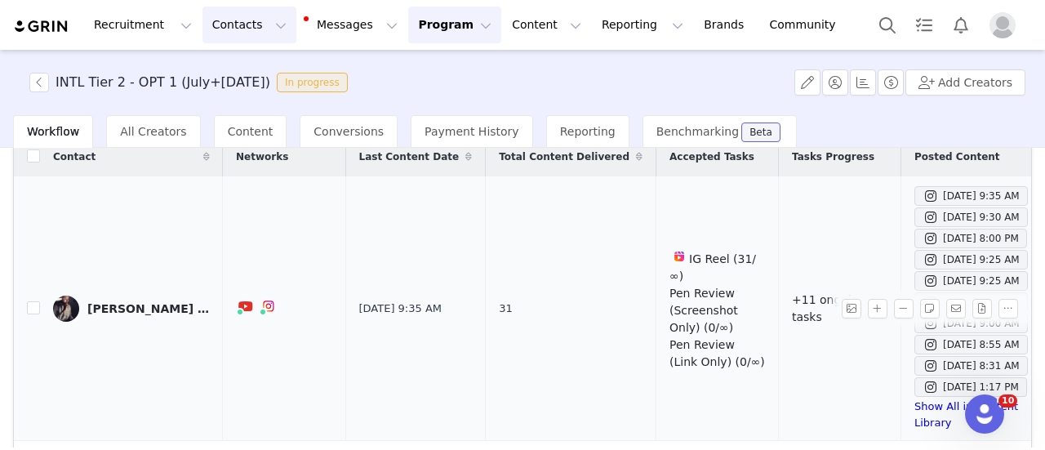
click at [215, 29] on button "Contacts Contacts" at bounding box center [249, 25] width 94 height 37
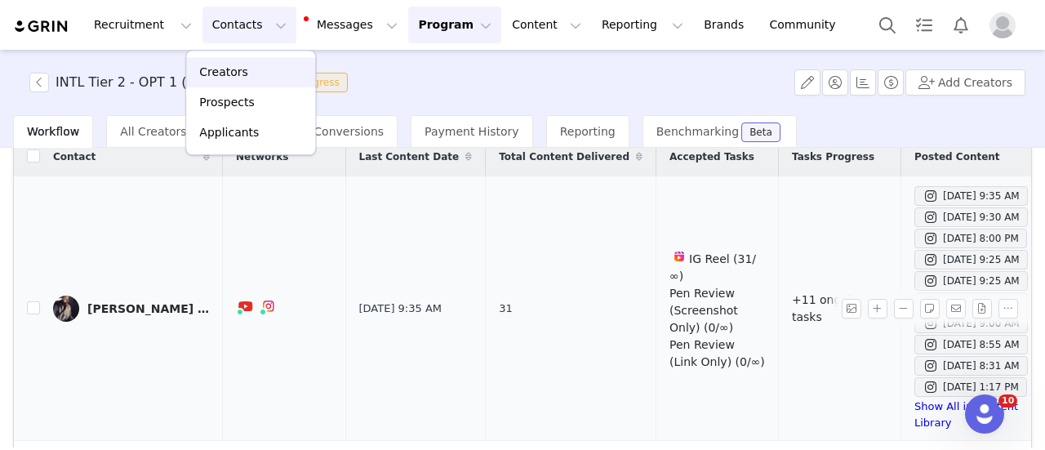
click at [215, 66] on p "Creators" at bounding box center [223, 72] width 49 height 17
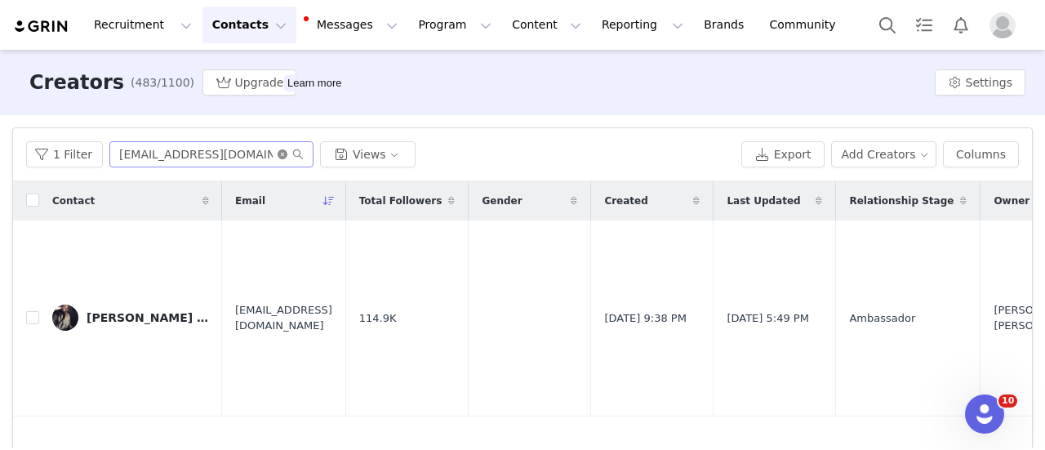
click at [277, 156] on icon "icon: close-circle" at bounding box center [282, 154] width 10 height 10
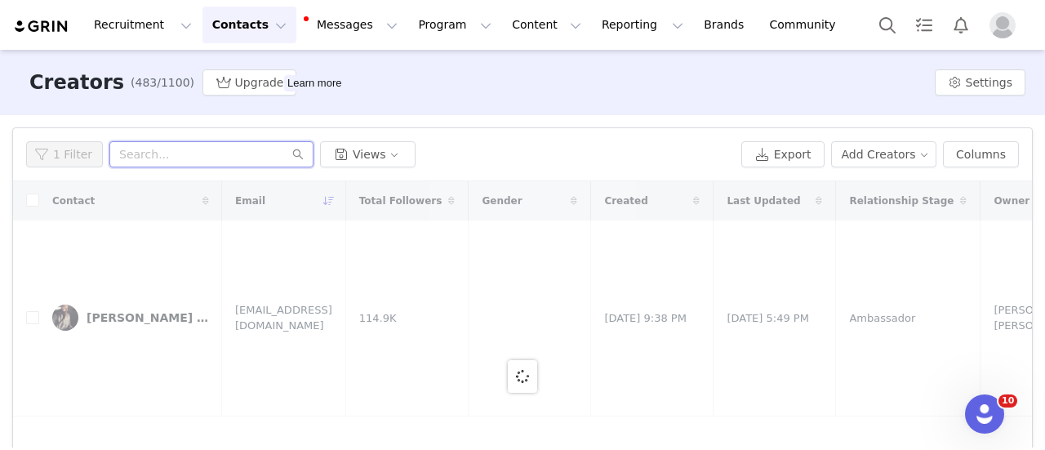
click at [211, 158] on input "text" at bounding box center [211, 154] width 204 height 26
paste input "[EMAIL_ADDRESS][DOMAIN_NAME]"
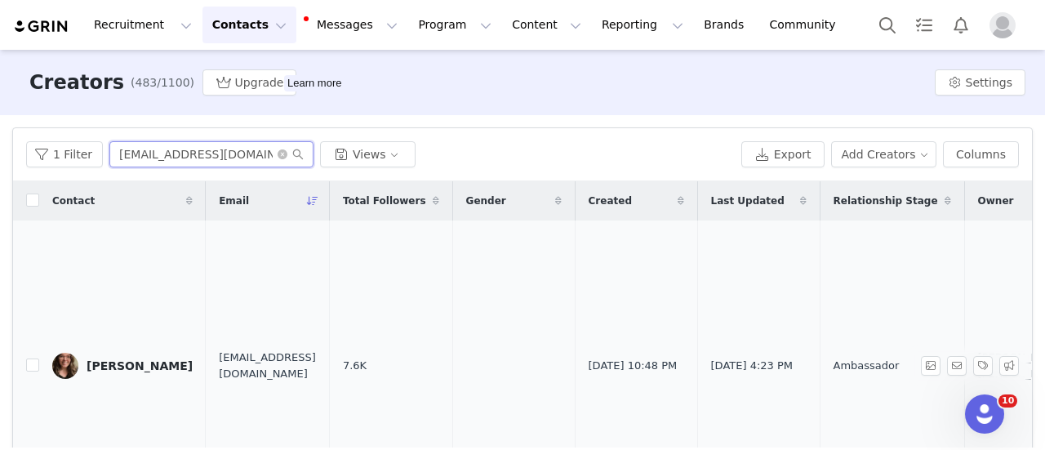
type input "[EMAIL_ADDRESS][DOMAIN_NAME]"
click at [122, 368] on div "[PERSON_NAME]" at bounding box center [140, 365] width 106 height 13
